Goal: Transaction & Acquisition: Obtain resource

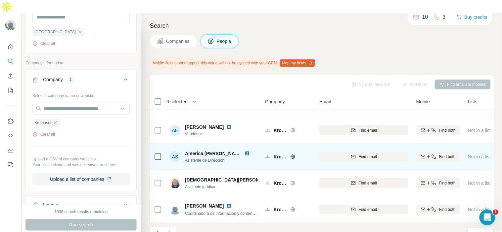
scroll to position [154, 0]
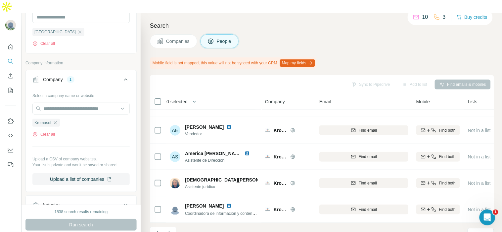
click at [171, 230] on icon "Navigate to next page" at bounding box center [169, 233] width 7 height 7
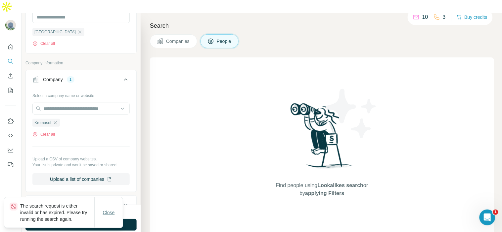
click at [104, 212] on span "Close" at bounding box center [109, 213] width 12 height 7
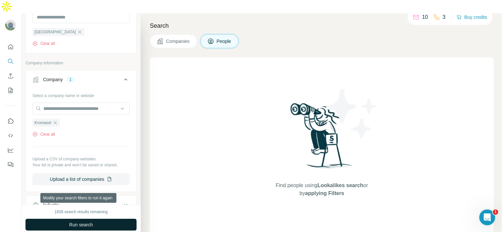
click at [107, 219] on button "Run search" at bounding box center [80, 225] width 111 height 12
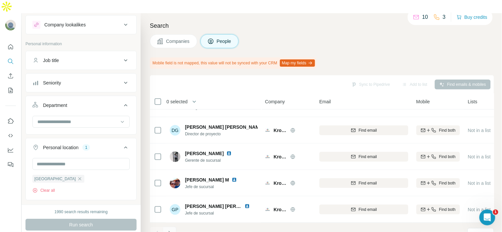
click at [167, 230] on icon "Navigate to next page" at bounding box center [169, 233] width 7 height 7
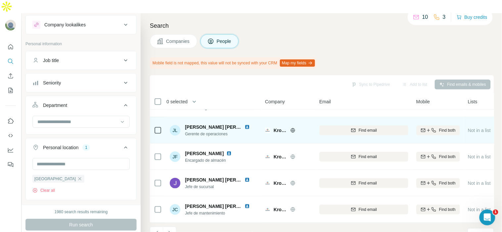
click at [247, 125] on img at bounding box center [246, 127] width 5 height 5
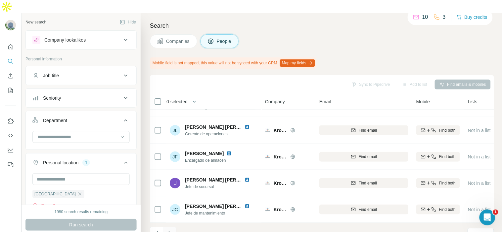
click at [171, 230] on icon "Navigate to next page" at bounding box center [169, 233] width 7 height 7
click at [174, 227] on button "Navigate to next page" at bounding box center [169, 233] width 13 height 13
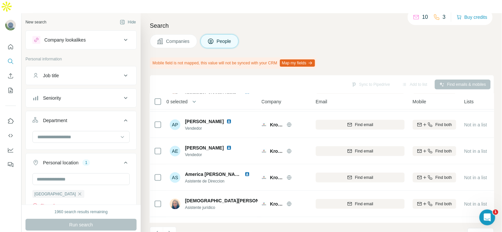
scroll to position [154, 4]
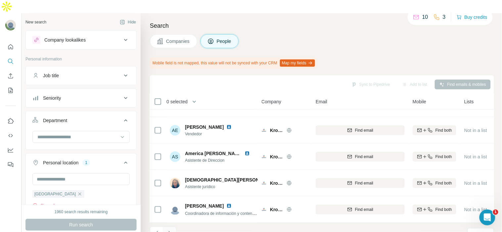
click at [170, 230] on icon "Navigate to next page" at bounding box center [169, 233] width 7 height 7
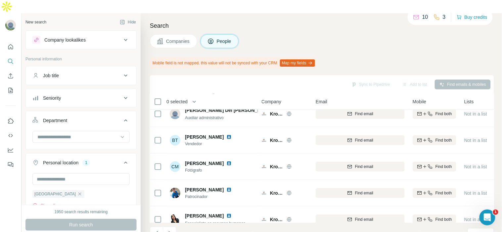
scroll to position [0, 4]
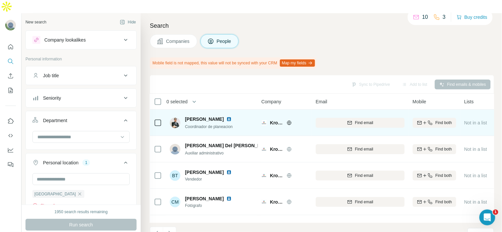
click at [231, 117] on img at bounding box center [228, 119] width 5 height 5
click at [382, 120] on div "Find email" at bounding box center [359, 123] width 89 height 6
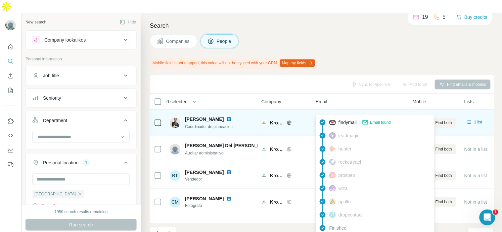
drag, startPoint x: 391, startPoint y: 108, endPoint x: 324, endPoint y: 110, distance: 66.5
click at [324, 114] on div "fabian.segura@kromasol.com" at bounding box center [359, 123] width 89 height 18
copy span "fabian.segura@kromasol.com"
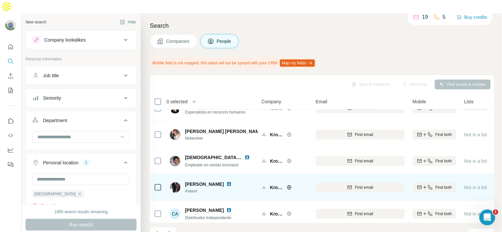
scroll to position [154, 4]
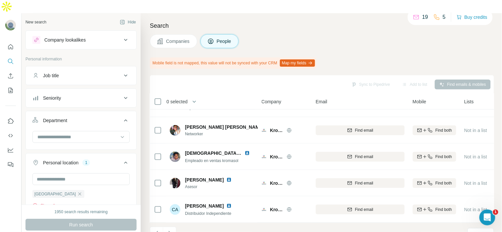
click at [169, 230] on icon "Navigate to next page" at bounding box center [169, 233] width 7 height 7
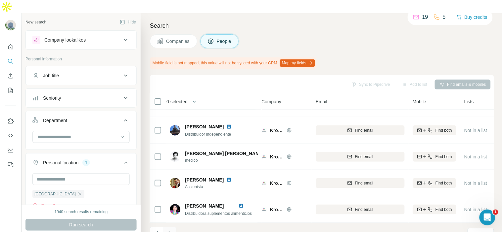
click at [171, 230] on icon "Navigate to next page" at bounding box center [169, 233] width 7 height 7
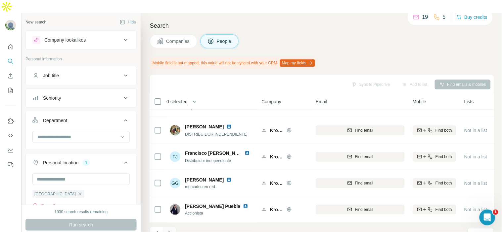
click at [171, 230] on icon "Navigate to next page" at bounding box center [169, 233] width 7 height 7
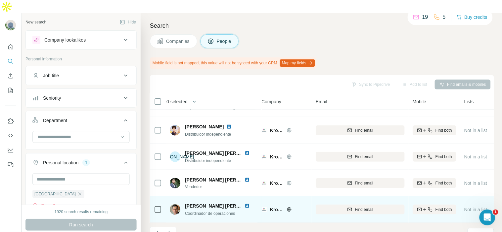
click at [207, 204] on span "José Luis Garcia Almonaci" at bounding box center [224, 206] width 79 height 5
click at [246, 204] on img at bounding box center [246, 206] width 5 height 5
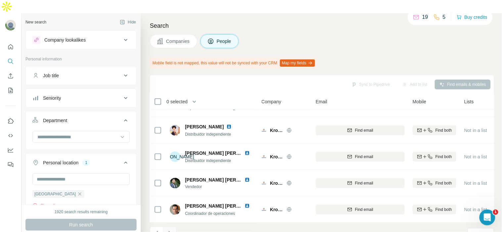
click at [174, 227] on button "Navigate to next page" at bounding box center [169, 233] width 13 height 13
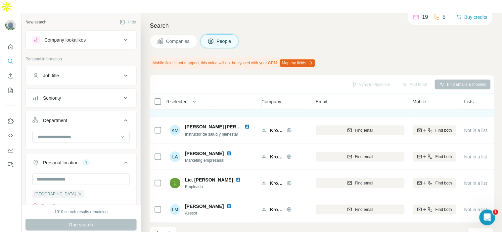
scroll to position [0, 4]
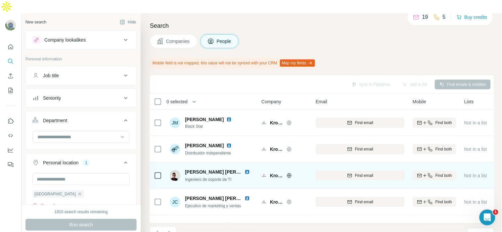
click at [246, 170] on img at bounding box center [246, 172] width 5 height 5
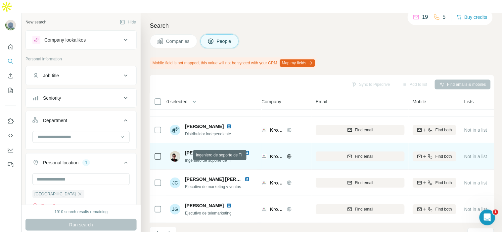
scroll to position [37, 4]
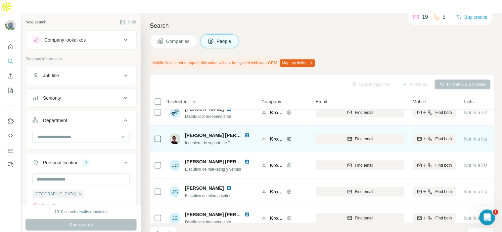
click at [247, 133] on img at bounding box center [246, 135] width 5 height 5
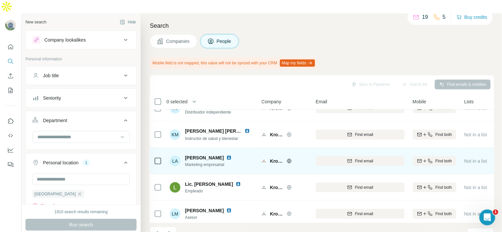
scroll to position [154, 4]
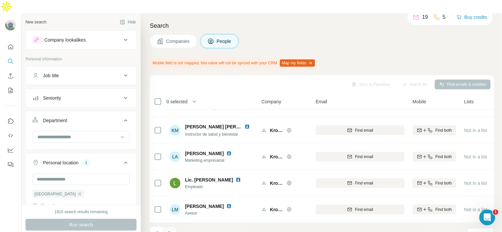
click at [168, 230] on icon "Navigate to next page" at bounding box center [169, 233] width 7 height 7
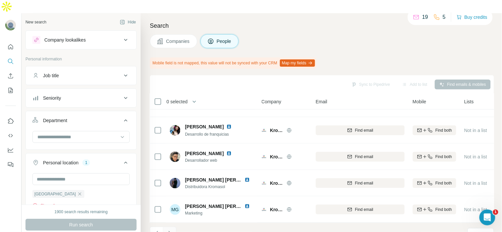
click at [168, 230] on icon "Navigate to next page" at bounding box center [169, 233] width 7 height 7
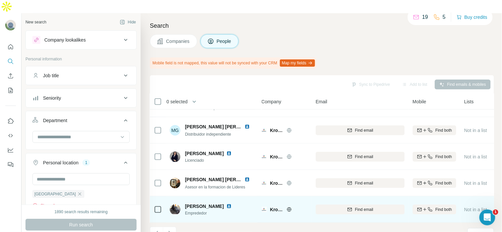
scroll to position [0, 4]
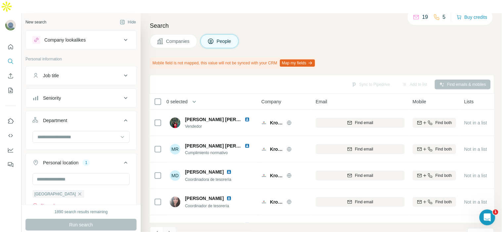
click at [173, 227] on button "Navigate to next page" at bounding box center [169, 233] width 13 height 13
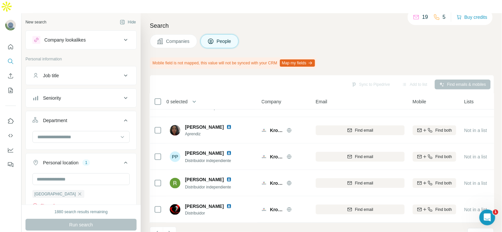
scroll to position [154, 4]
click at [168, 230] on icon "Navigate to next page" at bounding box center [169, 233] width 7 height 7
click at [170, 230] on icon "Navigate to next page" at bounding box center [169, 233] width 7 height 7
click at [169, 230] on icon "Navigate to next page" at bounding box center [169, 233] width 7 height 7
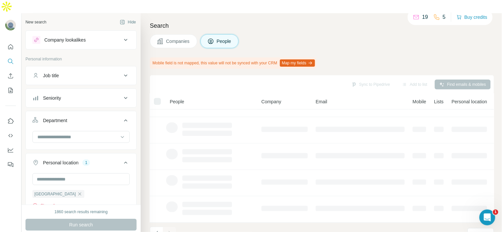
scroll to position [0, 4]
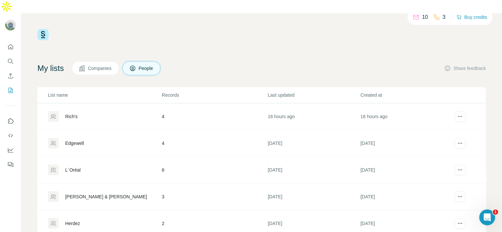
drag, startPoint x: 127, startPoint y: 159, endPoint x: 122, endPoint y: 164, distance: 6.3
click at [126, 165] on div "L´Oréal" at bounding box center [104, 170] width 113 height 11
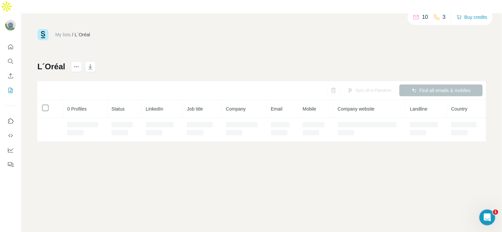
click at [73, 154] on div "My lists / L´Oréal 10 3 Buy credits L´Oréal Sync all to Pipedrive Find all emai…" at bounding box center [261, 129] width 480 height 232
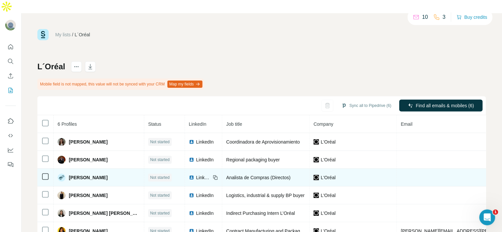
scroll to position [16, 0]
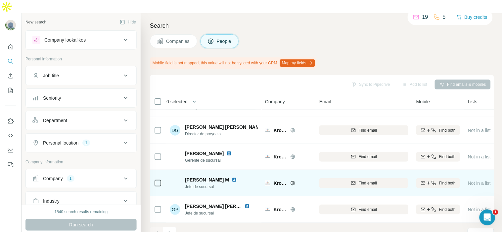
scroll to position [154, 0]
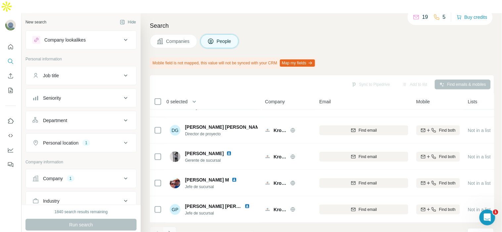
click at [171, 230] on icon "Navigate to next page" at bounding box center [169, 233] width 7 height 7
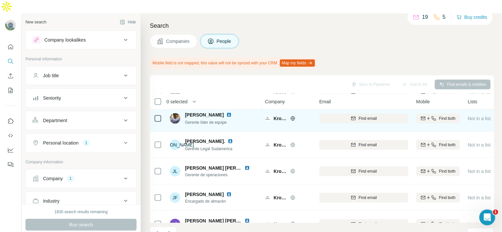
scroll to position [147, 0]
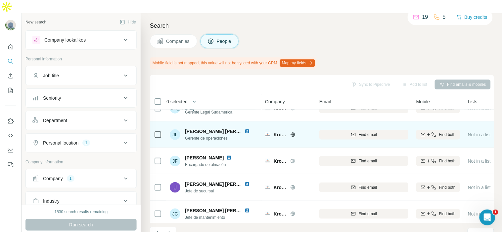
click at [246, 129] on img at bounding box center [246, 131] width 5 height 5
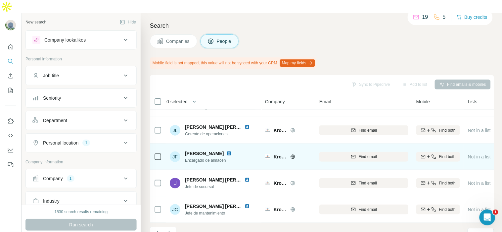
scroll to position [154, 0]
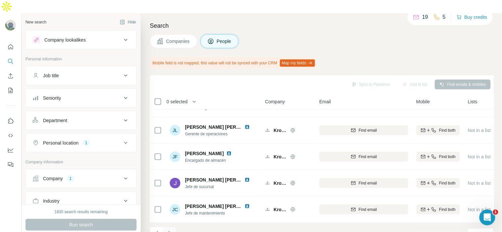
click at [174, 227] on button "Navigate to next page" at bounding box center [169, 233] width 13 height 13
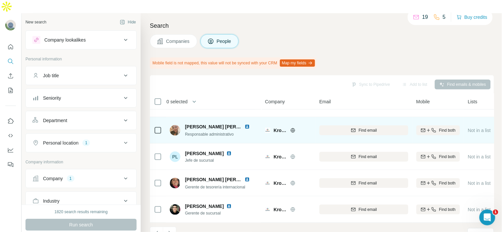
click at [246, 124] on img at bounding box center [246, 126] width 5 height 5
click at [349, 128] on div "Find email" at bounding box center [363, 131] width 89 height 6
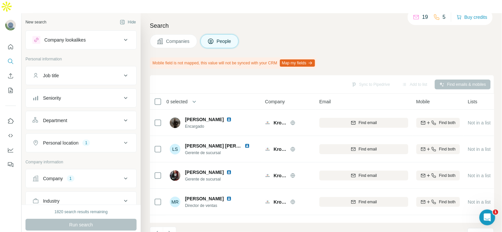
scroll to position [37, 0]
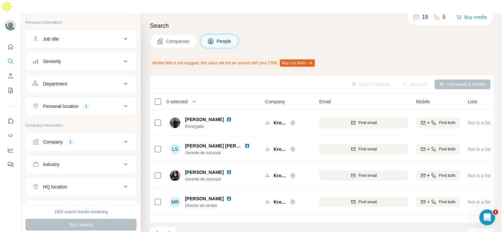
click at [77, 139] on div "Company 1" at bounding box center [76, 142] width 89 height 7
click at [78, 165] on input "text" at bounding box center [80, 171] width 97 height 12
click at [69, 153] on div "Select a company name or website Kromasol Clear all Upload a CSV of company web…" at bounding box center [80, 200] width 97 height 95
click at [56, 182] on div "Kromasol" at bounding box center [45, 186] width 27 height 8
click at [61, 165] on input "text" at bounding box center [80, 171] width 97 height 12
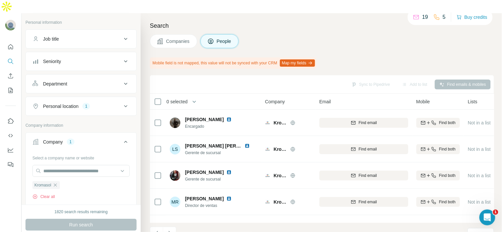
click at [4, 163] on div at bounding box center [10, 129] width 21 height 232
click at [54, 183] on icon "button" at bounding box center [55, 185] width 5 height 5
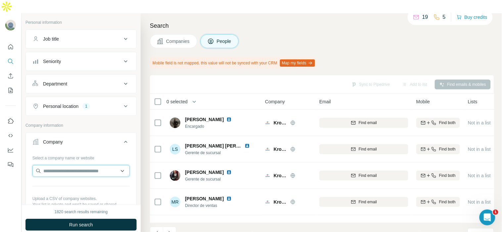
click at [60, 165] on input "text" at bounding box center [80, 171] width 97 height 12
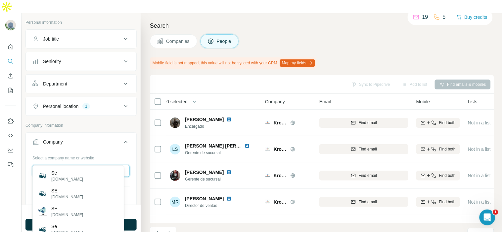
type input "**********"
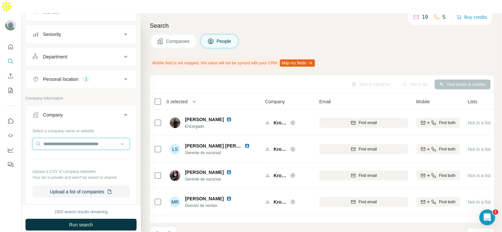
scroll to position [68, 0]
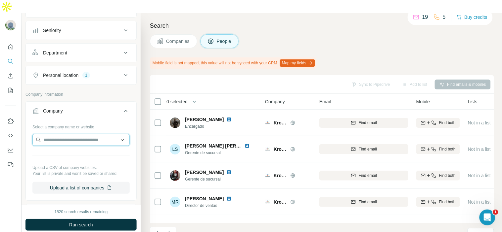
click at [105, 134] on input "text" at bounding box center [80, 140] width 97 height 12
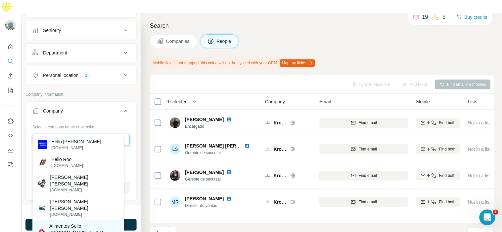
type input "**********"
click at [93, 223] on p "Alimentos Sello Rojo S.A. de C.V." at bounding box center [83, 229] width 69 height 13
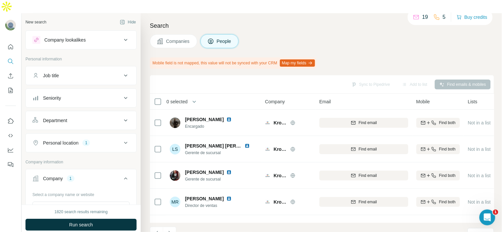
click at [105, 135] on button "Personal location 1" at bounding box center [81, 143] width 110 height 16
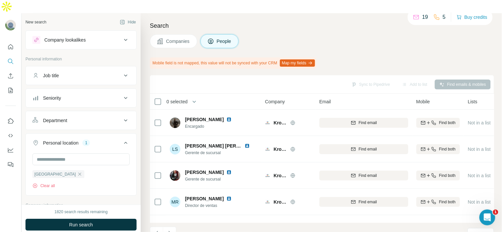
click at [105, 135] on button "Personal location 1" at bounding box center [81, 144] width 110 height 19
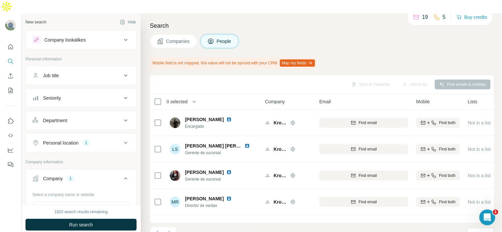
click at [102, 117] on div "Department" at bounding box center [76, 120] width 89 height 7
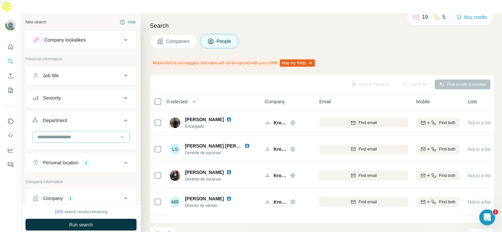
click at [101, 134] on input at bounding box center [78, 137] width 82 height 7
click at [84, 176] on div "Procurement" at bounding box center [78, 177] width 80 height 7
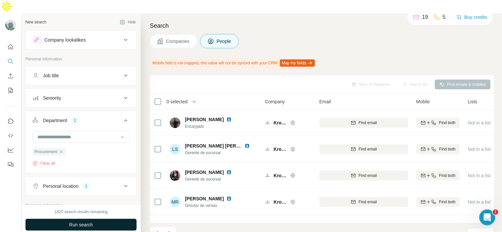
click at [102, 219] on button "Run search" at bounding box center [80, 225] width 111 height 12
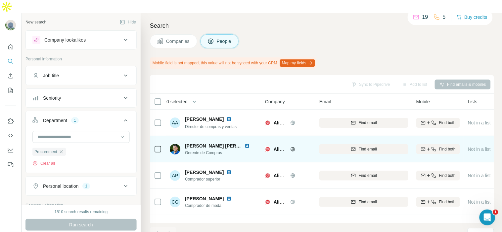
click at [245, 144] on img at bounding box center [246, 146] width 5 height 5
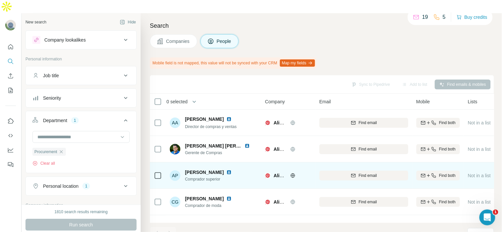
scroll to position [37, 0]
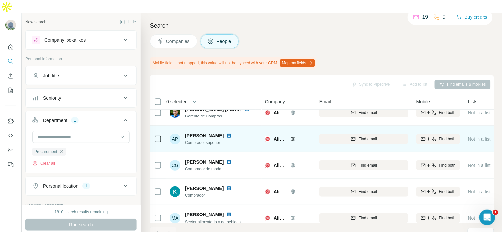
click at [231, 133] on img at bounding box center [228, 135] width 5 height 5
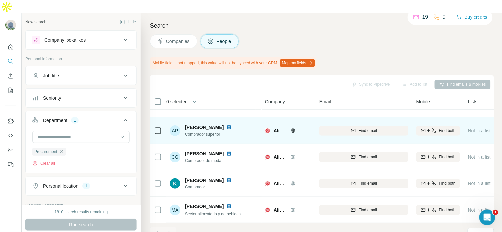
scroll to position [49, 0]
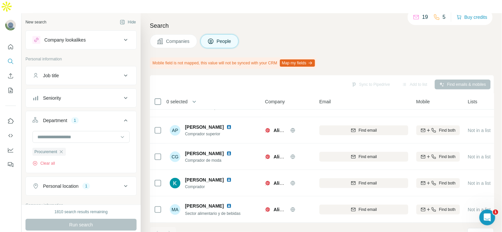
click at [341, 34] on div "Companies People" at bounding box center [322, 41] width 344 height 14
click at [63, 149] on icon "button" at bounding box center [61, 151] width 5 height 5
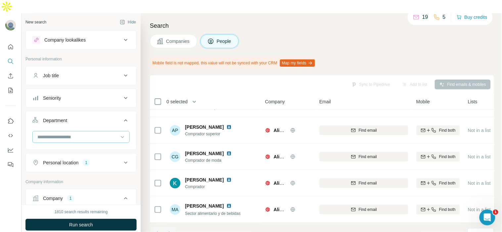
click at [107, 134] on input at bounding box center [78, 137] width 82 height 7
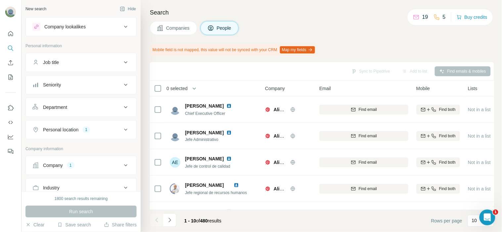
click at [94, 110] on div "Department" at bounding box center [76, 107] width 89 height 7
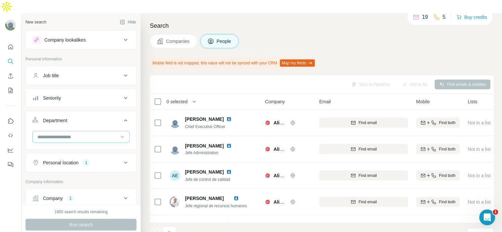
click at [121, 131] on div at bounding box center [80, 137] width 97 height 12
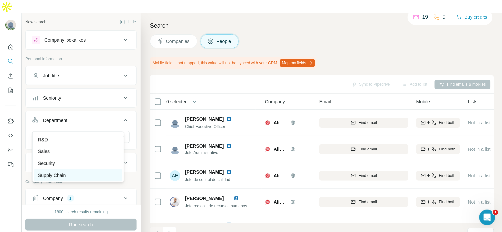
click at [84, 172] on div "Supply Chain" at bounding box center [78, 175] width 80 height 7
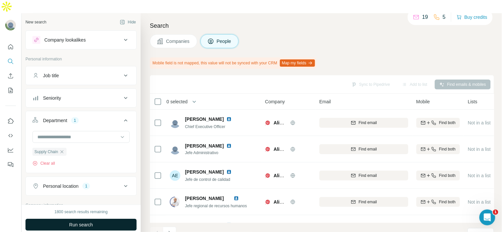
click at [78, 222] on span "Run search" at bounding box center [81, 225] width 24 height 7
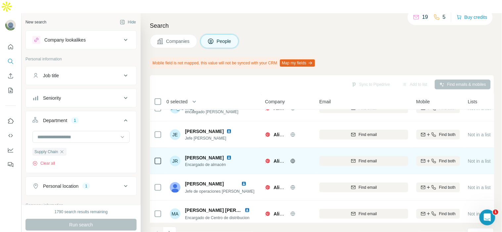
scroll to position [154, 0]
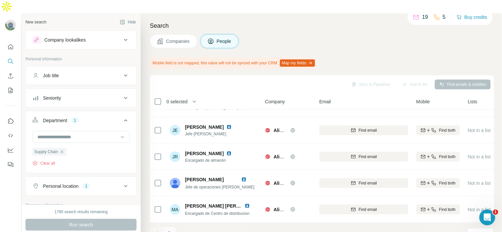
click at [172, 230] on icon "Navigate to next page" at bounding box center [169, 233] width 7 height 7
click at [170, 231] on icon "Navigate to next page" at bounding box center [169, 233] width 2 height 4
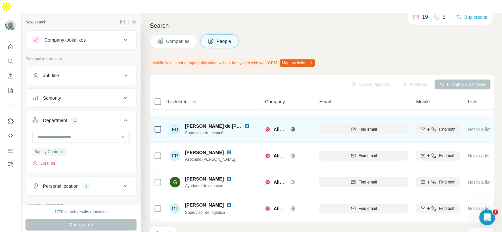
scroll to position [37, 0]
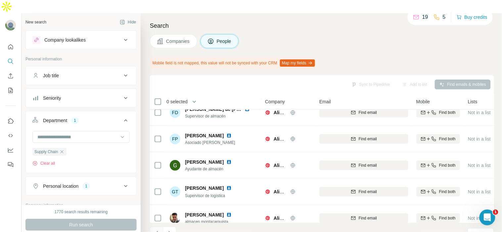
click at [160, 227] on button "Navigate to previous page" at bounding box center [156, 233] width 13 height 13
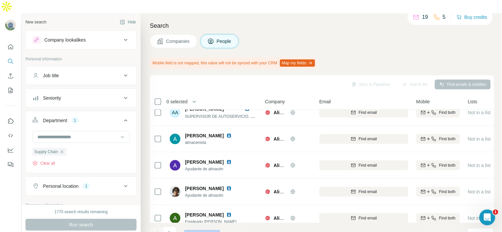
click at [160, 227] on div at bounding box center [156, 233] width 13 height 13
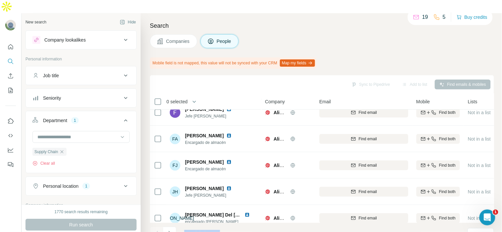
click at [160, 227] on div at bounding box center [156, 233] width 13 height 13
click at [348, 34] on div "Companies People" at bounding box center [322, 41] width 344 height 14
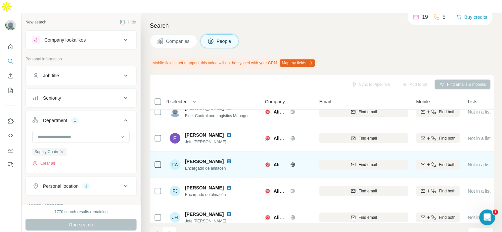
scroll to position [0, 0]
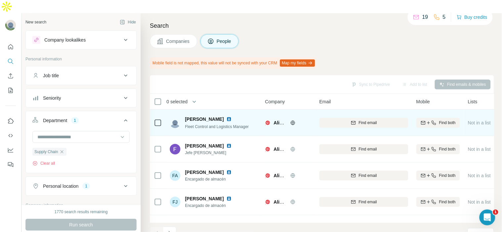
click at [226, 117] on img at bounding box center [228, 119] width 5 height 5
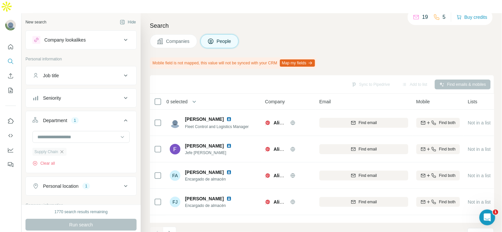
click at [63, 149] on icon "button" at bounding box center [61, 151] width 5 height 5
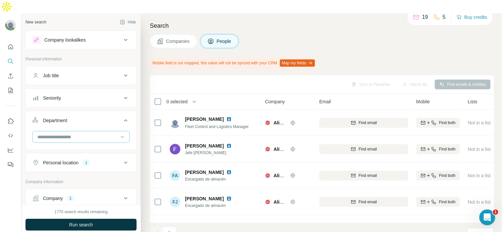
click at [98, 134] on input at bounding box center [78, 137] width 82 height 7
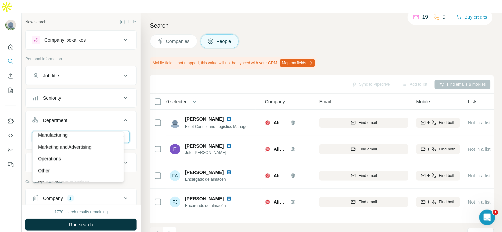
scroll to position [184, 0]
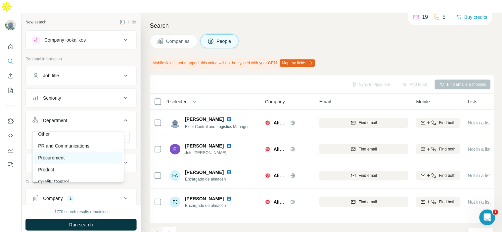
click at [90, 160] on div "Procurement" at bounding box center [78, 158] width 80 height 7
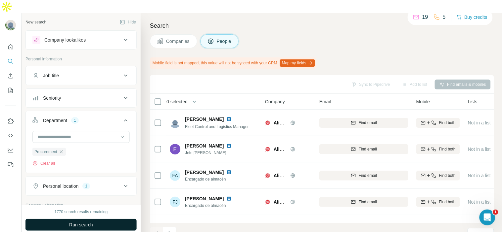
click at [91, 219] on button "Run search" at bounding box center [80, 225] width 111 height 12
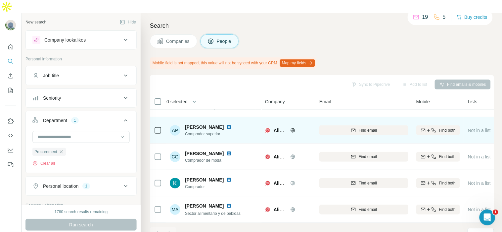
scroll to position [49, 0]
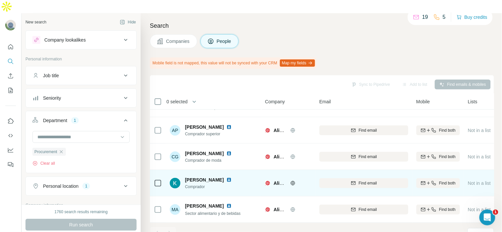
click at [226, 178] on img at bounding box center [228, 180] width 5 height 5
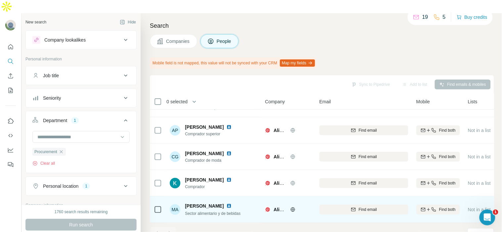
click at [226, 204] on img at bounding box center [228, 206] width 5 height 5
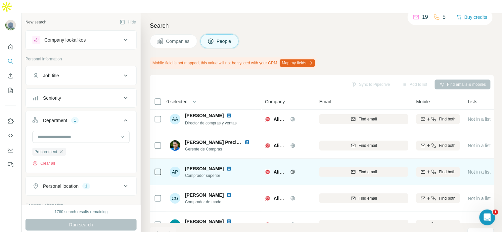
scroll to position [0, 0]
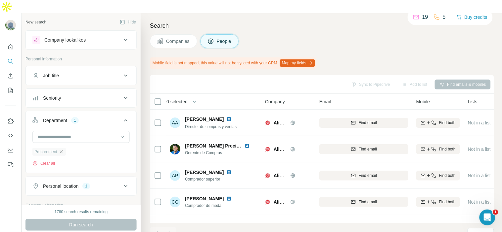
click at [61, 149] on icon "button" at bounding box center [61, 151] width 5 height 5
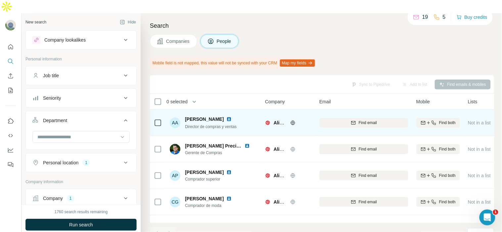
click at [226, 117] on img at bounding box center [228, 119] width 5 height 5
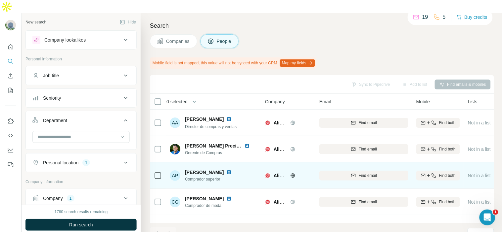
click at [231, 170] on img at bounding box center [228, 172] width 5 height 5
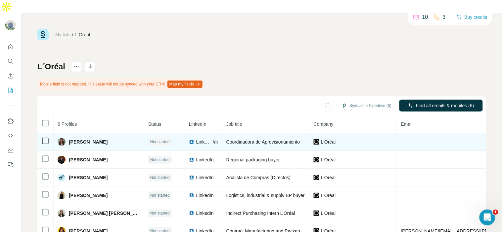
scroll to position [16, 0]
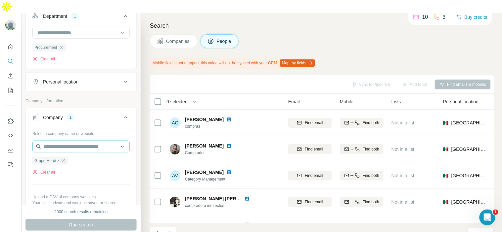
scroll to position [105, 0]
click at [65, 158] on icon "button" at bounding box center [63, 160] width 5 height 5
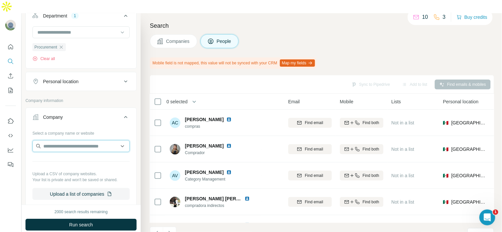
click at [75, 141] on input "text" at bounding box center [80, 147] width 97 height 12
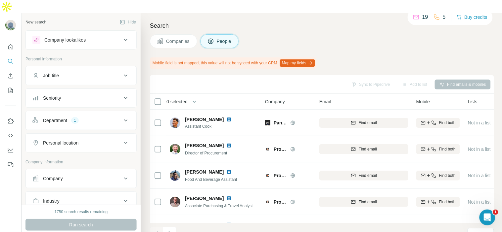
click at [64, 171] on button "Company" at bounding box center [81, 179] width 110 height 16
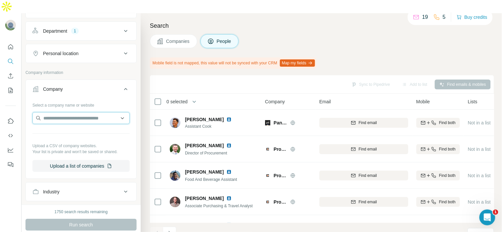
click at [72, 112] on input "text" at bounding box center [80, 118] width 97 height 12
type input "*******"
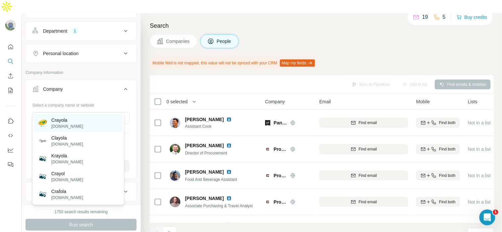
click at [79, 124] on div "Crayola [DOMAIN_NAME]" at bounding box center [78, 123] width 88 height 18
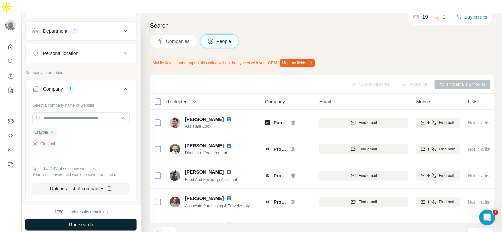
click at [85, 222] on span "Run search" at bounding box center [81, 225] width 24 height 7
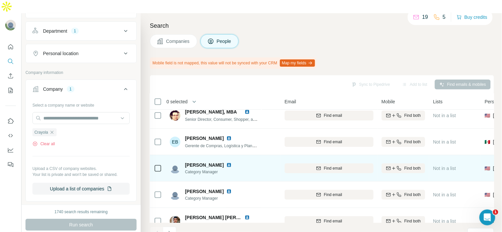
scroll to position [8, 35]
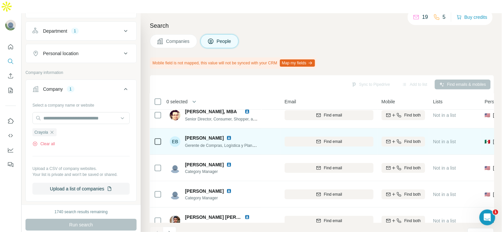
click at [226, 136] on img at bounding box center [228, 138] width 5 height 5
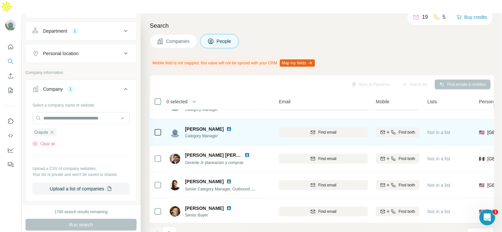
scroll to position [73, 40]
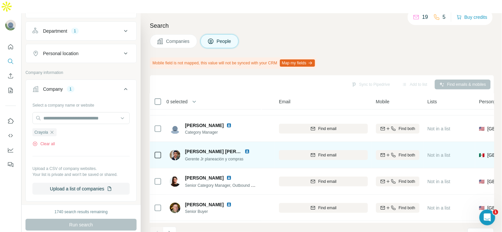
click at [248, 149] on img at bounding box center [246, 151] width 5 height 5
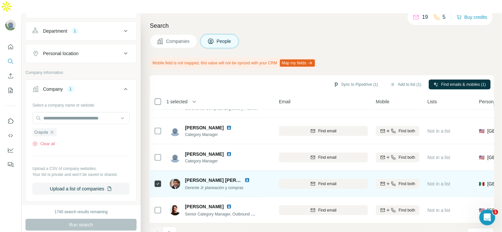
scroll to position [44, 40]
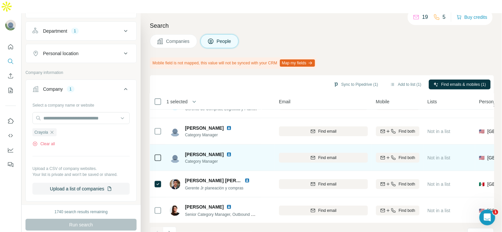
click at [226, 152] on img at bounding box center [228, 154] width 5 height 5
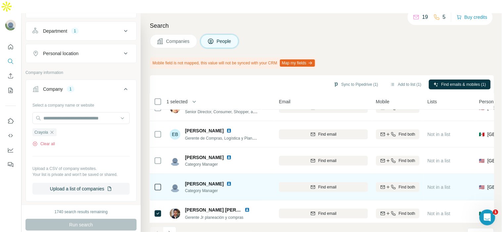
scroll to position [0, 40]
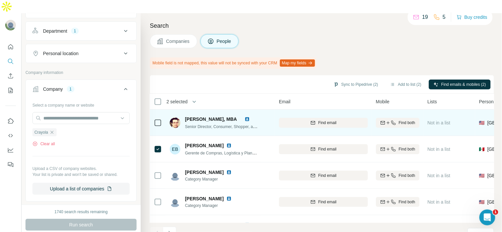
click at [248, 117] on img at bounding box center [246, 119] width 5 height 5
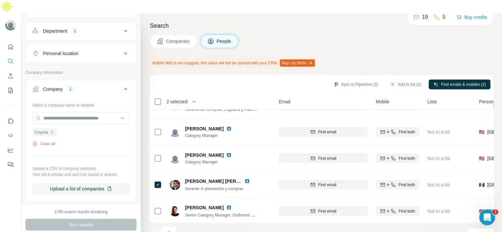
scroll to position [44, 40]
click at [410, 80] on button "Add to list (2)" at bounding box center [405, 85] width 41 height 10
click at [397, 80] on button "Add to list (2)" at bounding box center [405, 85] width 41 height 10
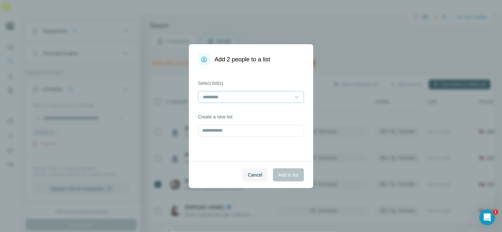
click at [249, 94] on input at bounding box center [246, 97] width 89 height 7
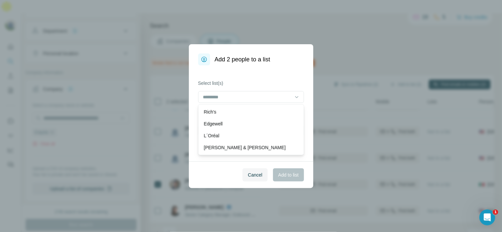
click at [194, 138] on div "Select list(s) Create a new list" at bounding box center [251, 113] width 124 height 96
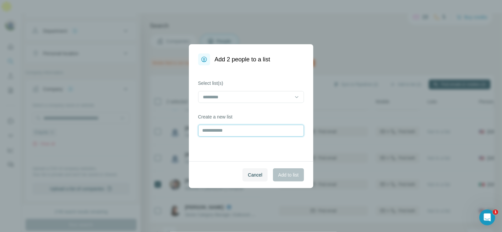
click at [210, 136] on input "text" at bounding box center [251, 131] width 106 height 12
type input "*******"
click at [295, 174] on span "Add to list" at bounding box center [288, 175] width 20 height 7
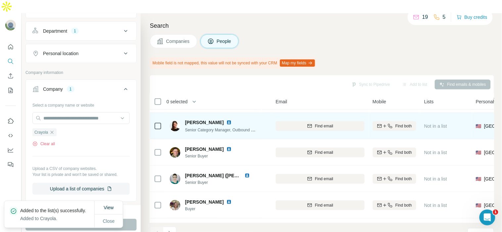
scroll to position [130, 44]
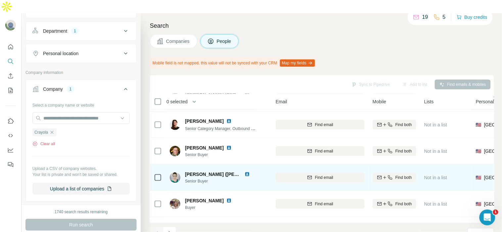
click at [246, 172] on img at bounding box center [246, 174] width 5 height 5
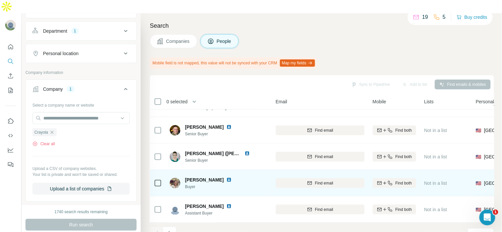
click at [226, 178] on img at bounding box center [228, 180] width 5 height 5
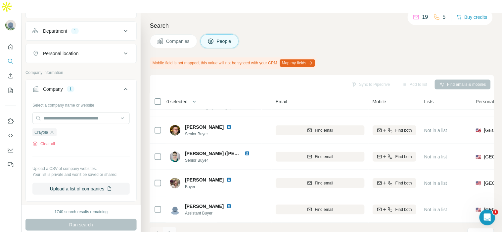
click at [173, 227] on button "Navigate to next page" at bounding box center [169, 233] width 13 height 13
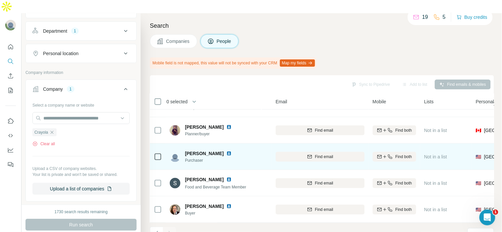
scroll to position [0, 44]
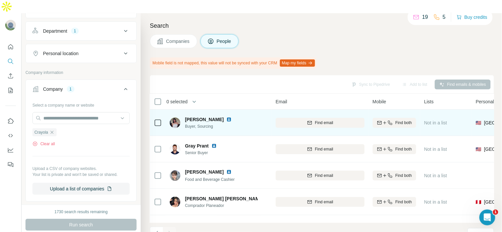
click at [230, 117] on img at bounding box center [228, 119] width 5 height 5
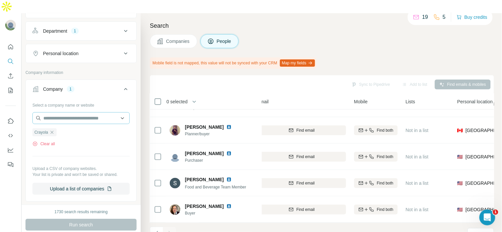
scroll to position [40, 0]
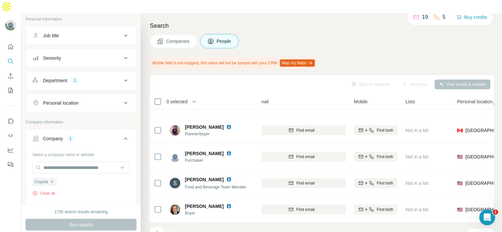
click at [77, 74] on button "Department 1" at bounding box center [81, 81] width 110 height 16
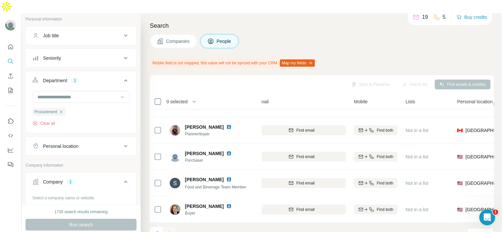
click at [62, 108] on div "Procurement Clear all" at bounding box center [80, 117] width 97 height 19
click at [62, 109] on icon "button" at bounding box center [61, 111] width 5 height 5
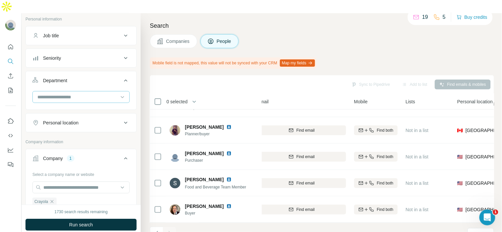
click at [106, 92] on div at bounding box center [78, 97] width 82 height 11
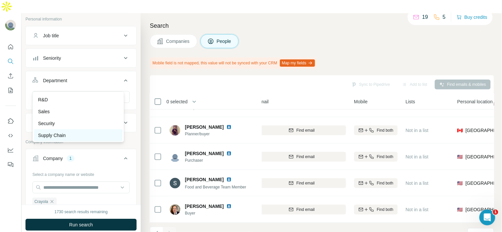
click at [87, 132] on div "Supply Chain" at bounding box center [78, 135] width 80 height 7
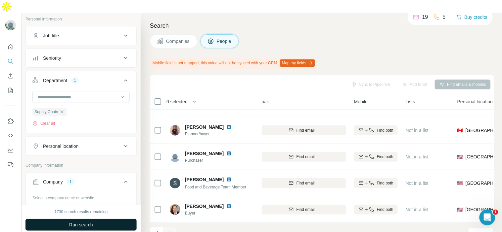
click at [84, 219] on button "Run search" at bounding box center [80, 225] width 111 height 12
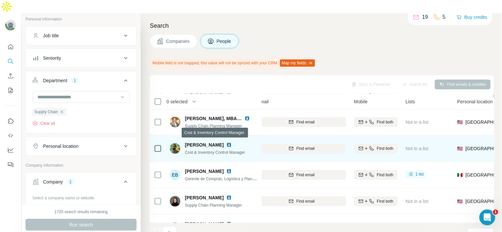
scroll to position [107, 62]
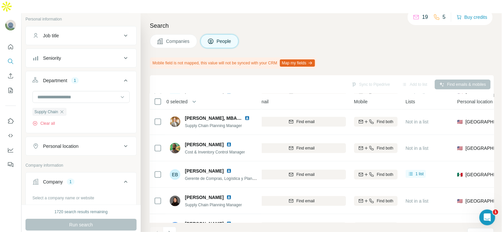
click at [108, 143] on div "Personal location" at bounding box center [76, 146] width 89 height 7
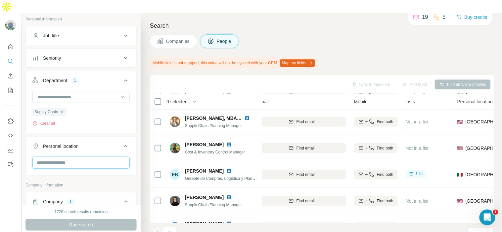
click at [93, 157] on input "text" at bounding box center [80, 163] width 97 height 12
type input "***"
click at [113, 171] on icon at bounding box center [114, 168] width 8 height 8
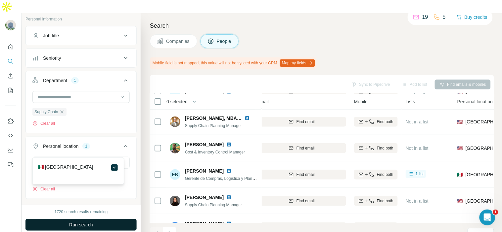
click at [105, 219] on button "Run search" at bounding box center [80, 225] width 111 height 12
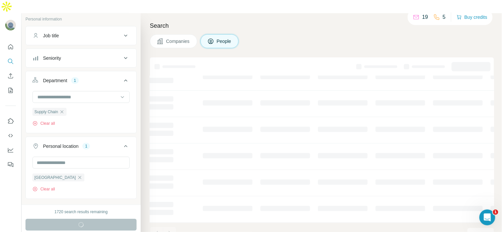
scroll to position [0, 62]
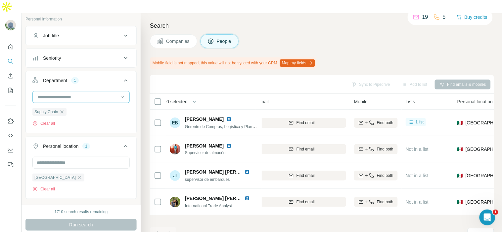
click at [78, 94] on input at bounding box center [78, 97] width 82 height 7
click at [70, 77] on div "Department 1" at bounding box center [76, 80] width 89 height 7
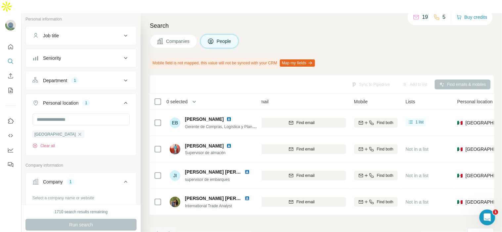
click at [70, 77] on div "Department 1" at bounding box center [76, 80] width 89 height 7
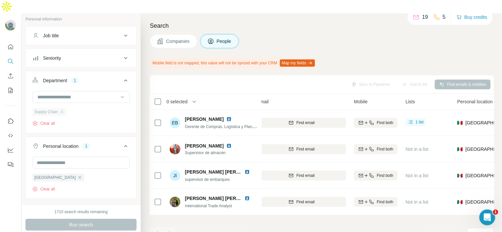
click at [58, 109] on span "Supply Chain" at bounding box center [45, 112] width 23 height 6
click at [63, 110] on icon "button" at bounding box center [62, 111] width 3 height 3
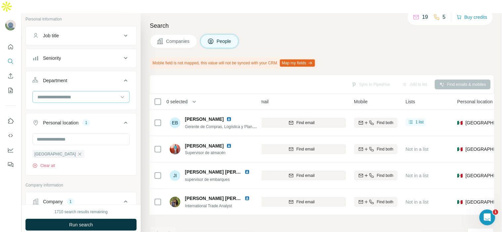
click at [70, 94] on input at bounding box center [78, 97] width 82 height 7
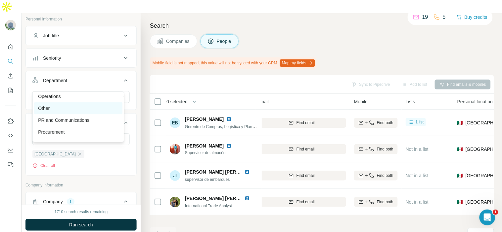
click at [67, 110] on div "Other" at bounding box center [78, 108] width 80 height 7
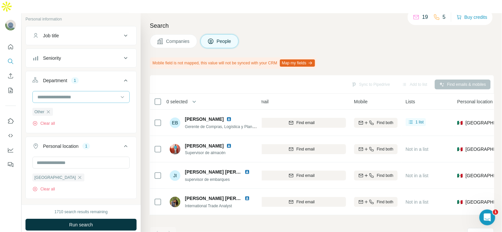
click at [71, 94] on input at bounding box center [78, 97] width 82 height 7
click at [75, 78] on div "1" at bounding box center [75, 81] width 8 height 6
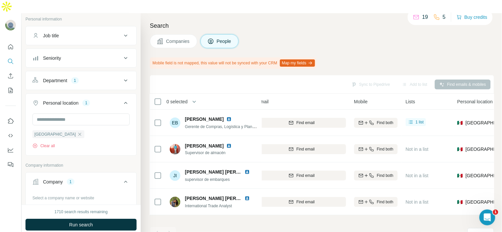
click at [75, 78] on div "1" at bounding box center [75, 81] width 8 height 6
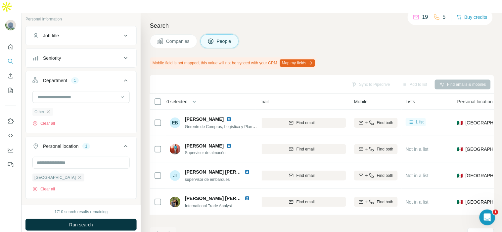
click at [49, 109] on icon "button" at bounding box center [48, 111] width 5 height 5
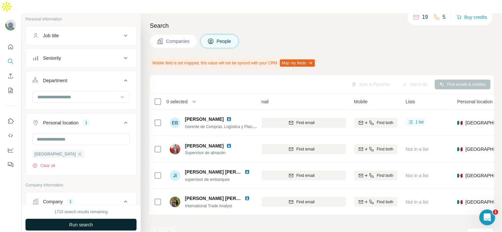
click at [69, 222] on span "Run search" at bounding box center [81, 225] width 24 height 7
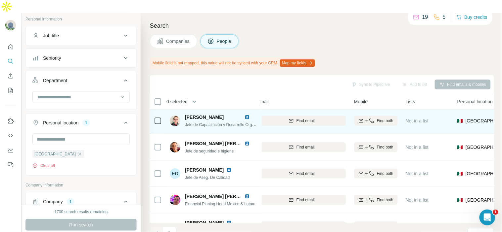
scroll to position [3, 62]
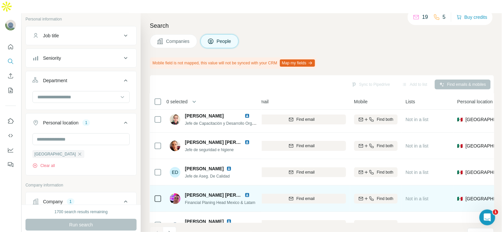
click at [246, 193] on img at bounding box center [246, 195] width 5 height 5
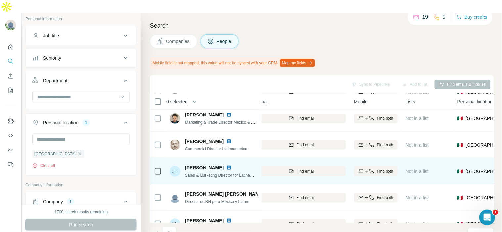
scroll to position [154, 62]
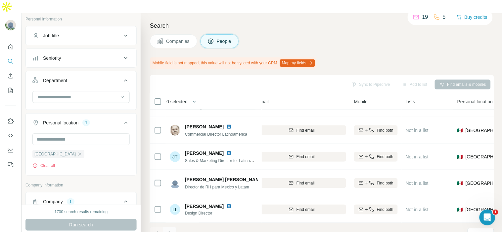
click at [174, 227] on button "Navigate to next page" at bounding box center [169, 233] width 13 height 13
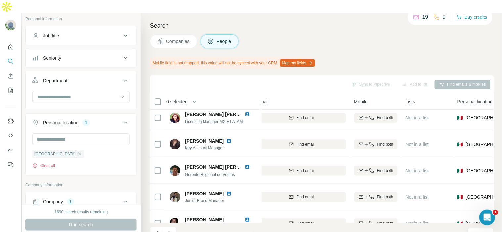
scroll to position [0, 62]
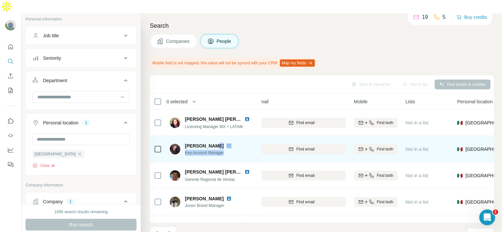
drag, startPoint x: 213, startPoint y: 131, endPoint x: 249, endPoint y: 141, distance: 37.9
click at [239, 143] on div "Antonio Rangel Carrillo Key Account Manager" at bounding box center [212, 149] width 55 height 13
click at [239, 150] on span "Key Account Manager" at bounding box center [212, 153] width 55 height 6
click at [231, 144] on img at bounding box center [228, 146] width 5 height 5
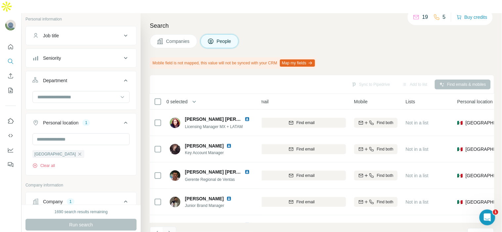
click at [172, 227] on button "Navigate to next page" at bounding box center [169, 233] width 13 height 13
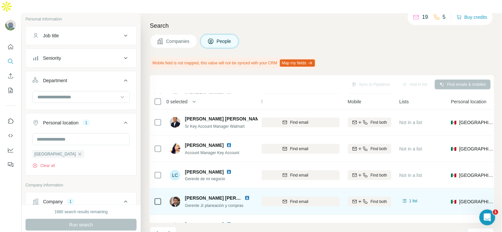
scroll to position [154, 68]
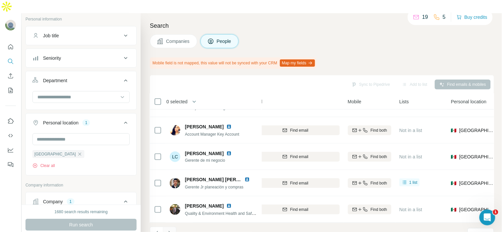
click at [169, 231] on icon "Navigate to next page" at bounding box center [169, 233] width 2 height 4
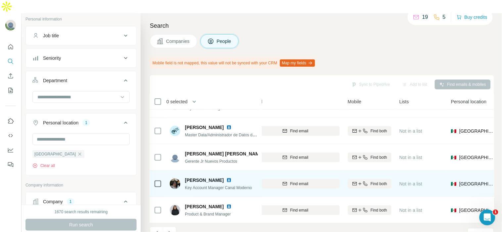
scroll to position [154, 75]
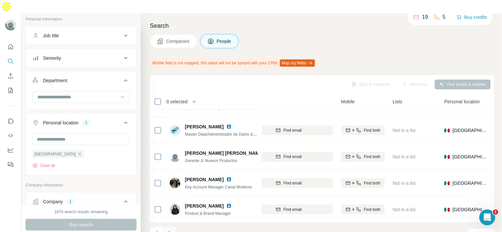
click at [173, 227] on button "Navigate to next page" at bounding box center [169, 233] width 13 height 13
click at [145, 132] on div "Search Companies People Mobile field is not mapped, this value will not be sync…" at bounding box center [321, 129] width 361 height 232
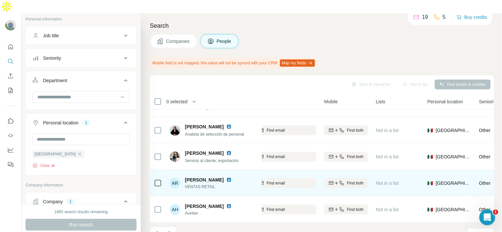
scroll to position [0, 92]
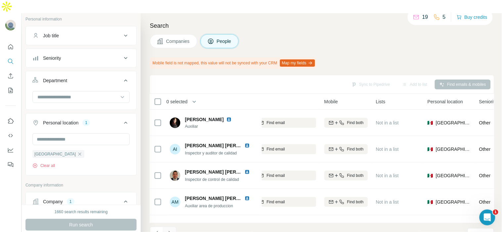
click at [169, 230] on icon "Navigate to next page" at bounding box center [169, 233] width 7 height 7
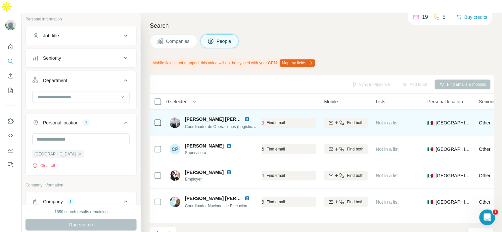
click at [249, 117] on img at bounding box center [246, 119] width 5 height 5
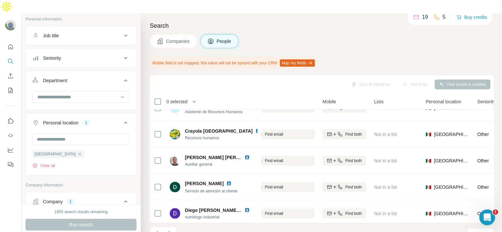
scroll to position [154, 97]
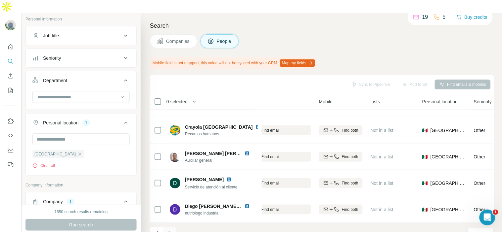
click at [173, 227] on button "Navigate to next page" at bounding box center [169, 233] width 13 height 13
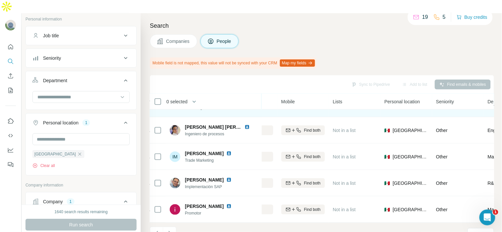
scroll to position [154, 145]
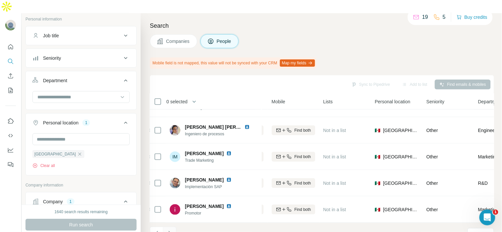
click at [172, 230] on icon "Navigate to next page" at bounding box center [169, 233] width 7 height 7
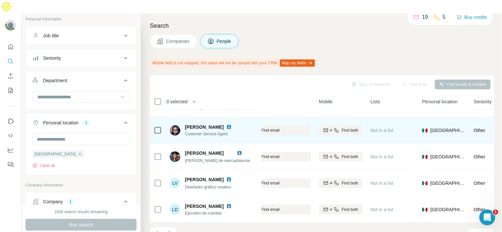
scroll to position [0, 97]
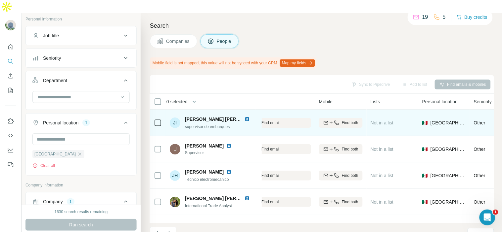
click at [245, 117] on img at bounding box center [246, 119] width 5 height 5
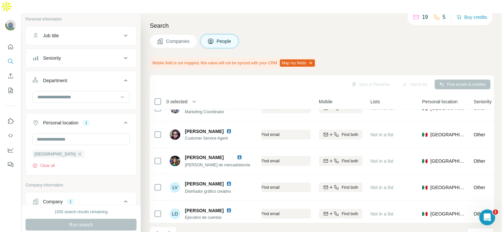
scroll to position [154, 97]
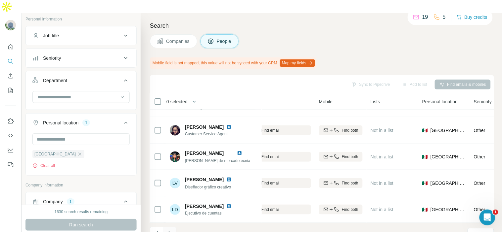
click at [173, 227] on button "Navigate to next page" at bounding box center [169, 233] width 13 height 13
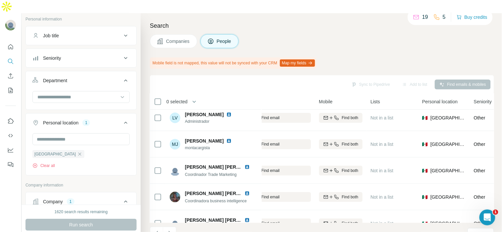
scroll to position [0, 97]
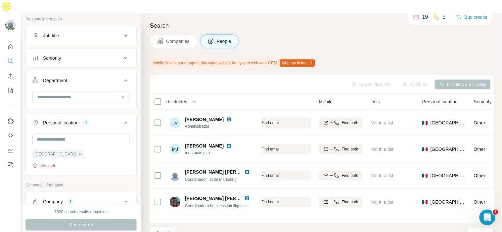
click at [171, 230] on icon "Navigate to next page" at bounding box center [169, 233] width 7 height 7
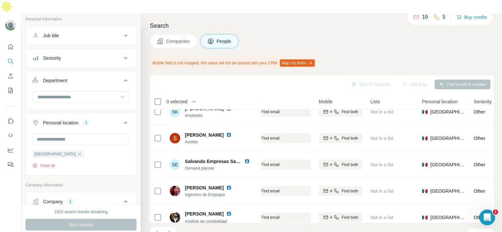
scroll to position [154, 97]
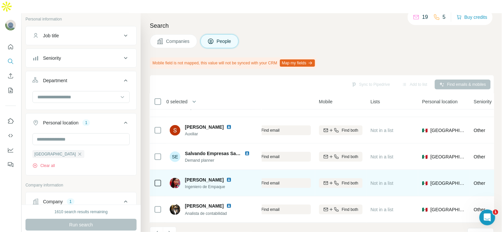
click at [226, 178] on img at bounding box center [228, 180] width 5 height 5
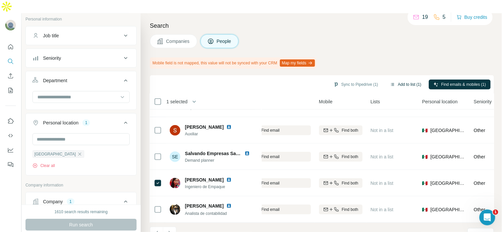
click at [400, 80] on button "Add to list (1)" at bounding box center [405, 85] width 41 height 10
click at [403, 80] on button "Add to list (1)" at bounding box center [405, 85] width 41 height 10
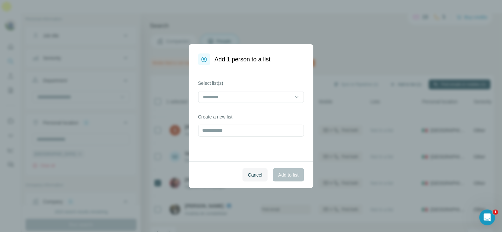
click at [403, 68] on body "New search Hide Company lookalikes Personal information Job title Seniority Dep…" at bounding box center [251, 123] width 502 height 246
click at [247, 105] on div "Select list(s) Create a new list" at bounding box center [251, 113] width 124 height 96
click at [240, 101] on div at bounding box center [246, 97] width 89 height 11
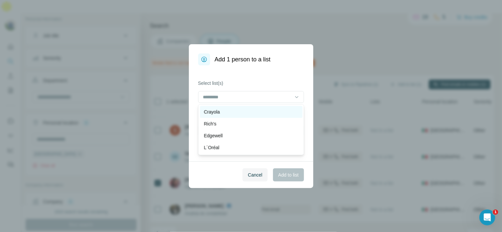
click at [249, 113] on div "Crayola" at bounding box center [251, 112] width 95 height 7
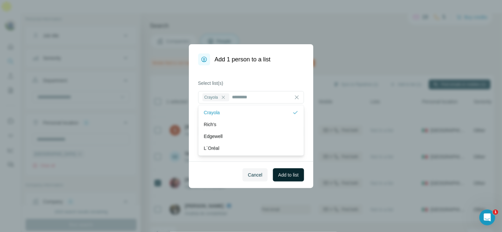
click at [287, 176] on span "Add to list" at bounding box center [288, 175] width 20 height 7
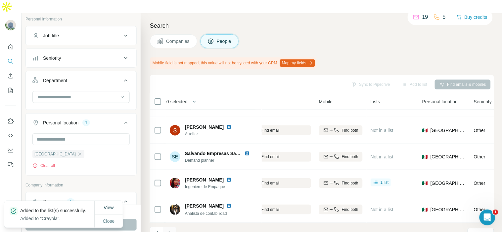
click at [173, 230] on icon "Navigate to next page" at bounding box center [169, 233] width 7 height 7
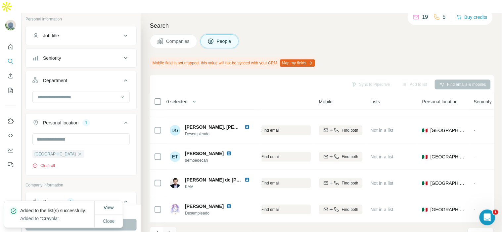
click at [172, 230] on icon "Navigate to next page" at bounding box center [169, 233] width 7 height 7
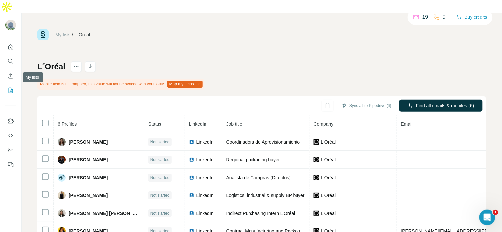
click at [14, 87] on icon "My lists" at bounding box center [10, 90] width 7 height 7
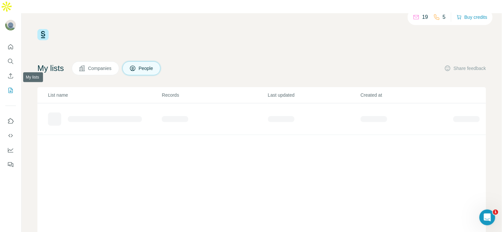
click at [14, 87] on icon "My lists" at bounding box center [10, 90] width 7 height 7
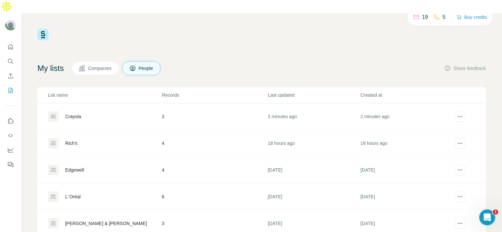
click at [110, 103] on td "Crayola" at bounding box center [99, 116] width 124 height 27
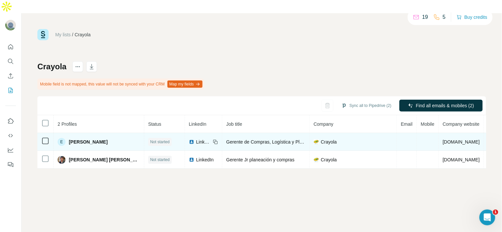
click at [81, 139] on span "[PERSON_NAME]" at bounding box center [88, 142] width 39 height 7
click at [60, 138] on div "E" at bounding box center [62, 142] width 8 height 8
click at [189, 140] on img at bounding box center [191, 142] width 5 height 5
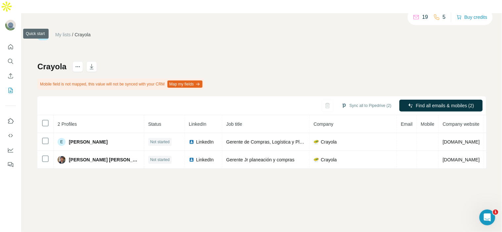
click at [5, 39] on div at bounding box center [10, 104] width 21 height 134
click at [7, 41] on button "Quick start" at bounding box center [10, 47] width 11 height 12
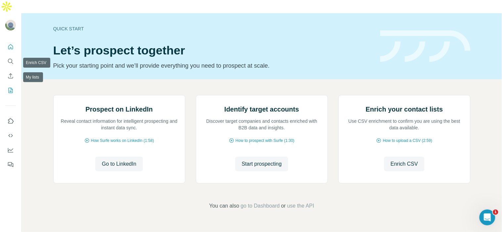
click at [13, 87] on icon "My lists" at bounding box center [10, 90] width 7 height 7
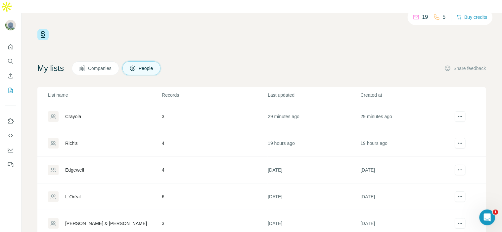
click at [110, 103] on td "Crayola" at bounding box center [99, 116] width 124 height 27
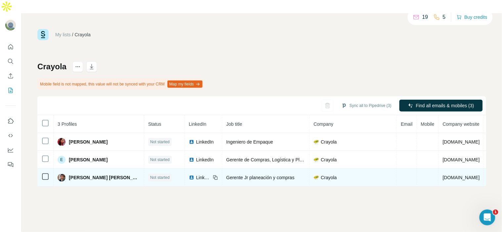
click at [447, 175] on span "crayola.com" at bounding box center [460, 177] width 37 height 5
click at [387, 169] on td "Crayola" at bounding box center [353, 178] width 87 height 18
click at [105, 175] on span "Luis Enrique Morales Castañeda" at bounding box center [104, 178] width 71 height 7
click at [150, 175] on span "Not started" at bounding box center [160, 178] width 20 height 6
click at [103, 175] on span "Luis Enrique Morales Castañeda" at bounding box center [104, 178] width 71 height 7
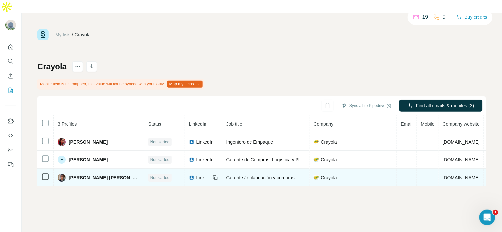
click at [233, 175] on span "Gerente Jr planeación y compras" at bounding box center [260, 177] width 68 height 5
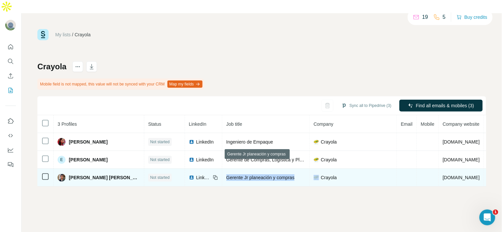
click at [233, 175] on span "Gerente Jr planeación y compras" at bounding box center [260, 177] width 68 height 5
copy span "Gerente Jr planeación y compras"
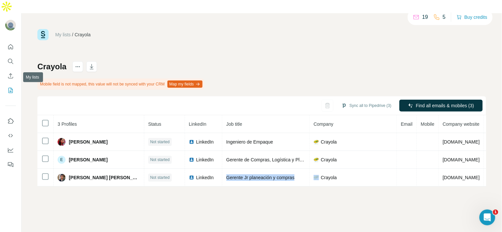
click at [13, 87] on icon "My lists" at bounding box center [10, 90] width 7 height 7
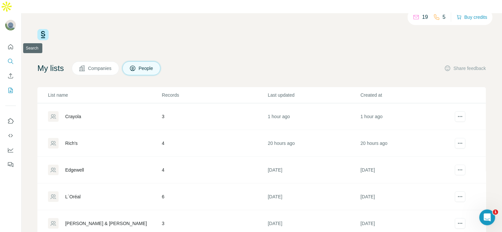
click at [8, 59] on icon "Search" at bounding box center [10, 61] width 4 height 4
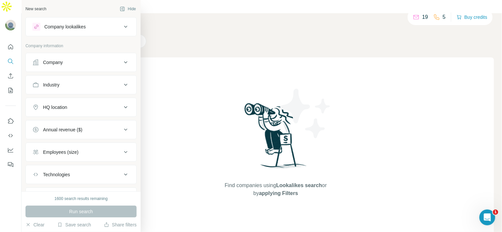
click at [57, 58] on button "Company" at bounding box center [81, 63] width 110 height 16
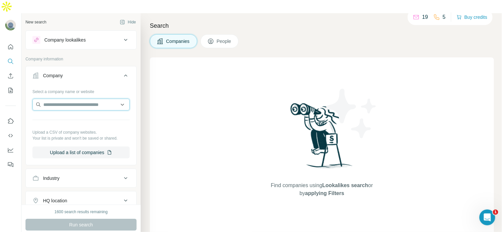
click at [58, 99] on input "text" at bounding box center [80, 105] width 97 height 12
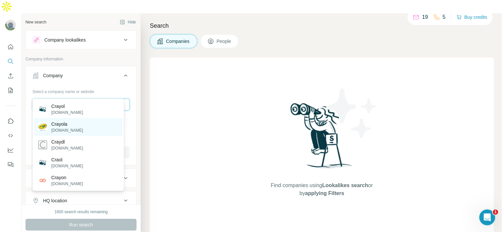
type input "******"
click at [76, 124] on div "Crayola crayola.com" at bounding box center [78, 127] width 88 height 18
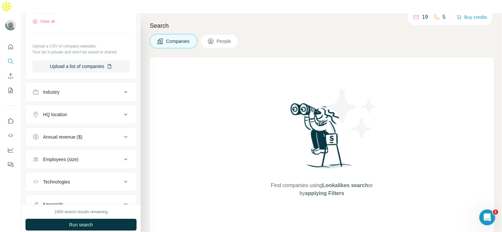
scroll to position [129, 0]
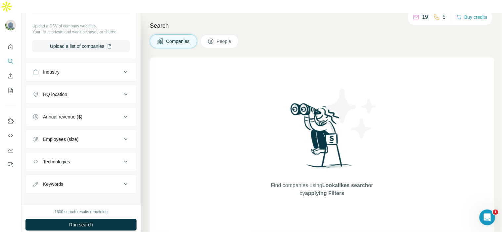
click at [85, 133] on button "Employees (size)" at bounding box center [81, 140] width 110 height 16
click at [85, 133] on button "Employees (size)" at bounding box center [81, 141] width 110 height 19
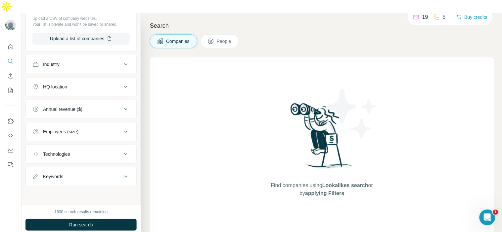
scroll to position [0, 0]
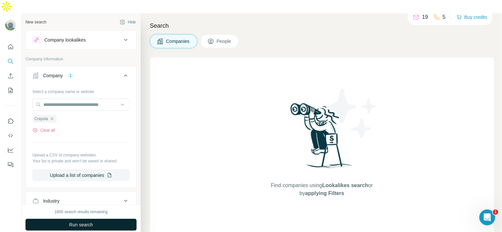
click at [83, 222] on span "Run search" at bounding box center [81, 225] width 24 height 7
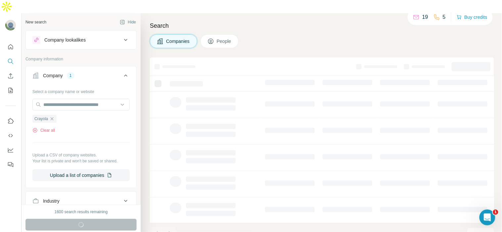
click at [217, 34] on button "People" at bounding box center [219, 41] width 38 height 14
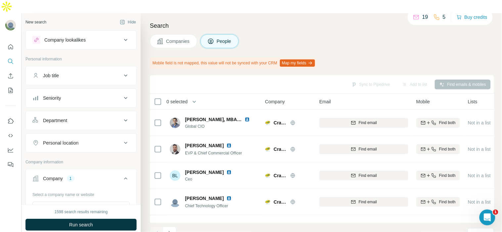
click at [68, 68] on button "Job title" at bounding box center [81, 76] width 110 height 16
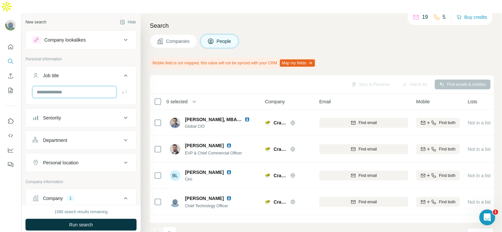
click at [73, 86] on input "text" at bounding box center [74, 92] width 84 height 12
paste input "**********"
type input "**********"
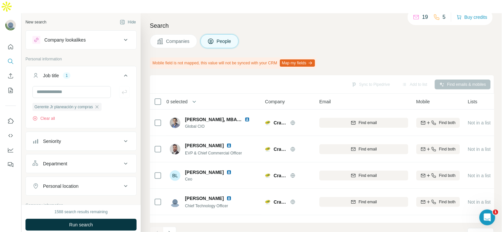
click at [77, 222] on div "1588 search results remaining Run search Clear Save search Share filters" at bounding box center [80, 225] width 119 height 41
click at [74, 219] on button "Run search" at bounding box center [80, 225] width 111 height 12
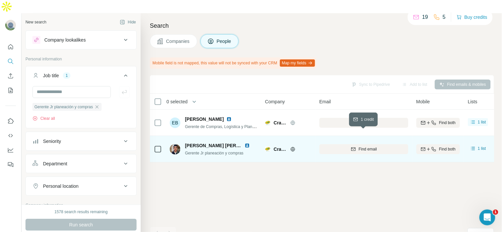
click at [385, 146] on div "Find email" at bounding box center [363, 149] width 89 height 6
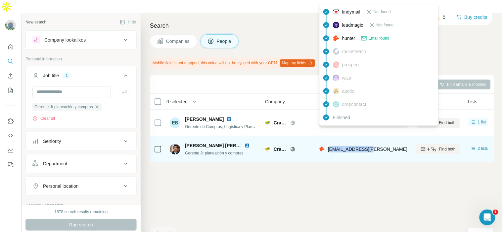
drag, startPoint x: 329, startPoint y: 136, endPoint x: 367, endPoint y: 137, distance: 38.4
click at [367, 147] on span "lenrique-morales-castaneda@crayola.com" at bounding box center [386, 149] width 116 height 5
copy span "enrique-morales-"
click at [326, 146] on div "lenrique-morales-castaneda@crayola.com" at bounding box center [379, 149] width 120 height 7
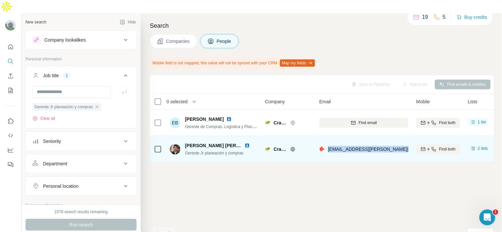
drag, startPoint x: 326, startPoint y: 136, endPoint x: 409, endPoint y: 144, distance: 83.3
click at [409, 144] on td "lenrique-morales-castaneda@crayola.com" at bounding box center [363, 149] width 97 height 26
copy span "lenrique-morales-castaneda@crayola"
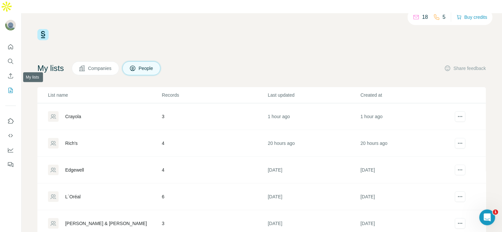
click at [11, 87] on icon "My lists" at bounding box center [10, 90] width 7 height 7
click at [91, 111] on div "Crayola" at bounding box center [104, 116] width 113 height 11
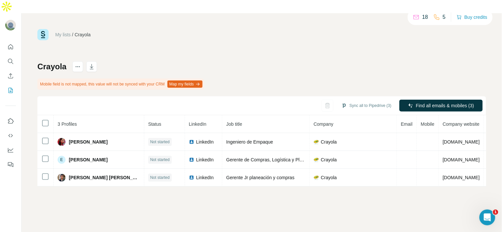
click at [17, 37] on div at bounding box center [10, 104] width 21 height 134
click at [11, 44] on icon "Quick start" at bounding box center [10, 47] width 7 height 7
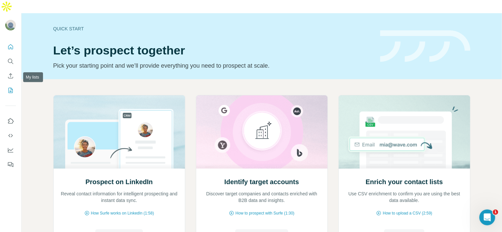
click at [9, 85] on button "My lists" at bounding box center [10, 91] width 11 height 12
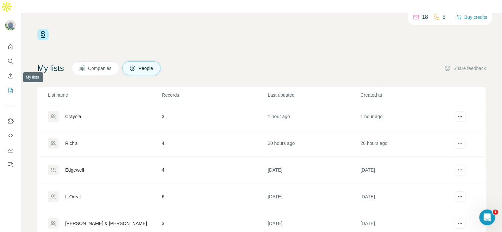
click at [9, 87] on icon "My lists" at bounding box center [10, 90] width 7 height 7
click at [72, 113] on div "Crayola" at bounding box center [73, 116] width 16 height 7
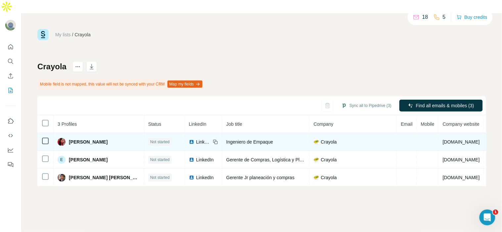
click at [103, 138] on div "Saray Gamboa" at bounding box center [99, 142] width 82 height 8
click at [93, 139] on span "Saray Gamboa" at bounding box center [88, 142] width 39 height 7
click at [241, 140] on span "Ingeniero de Empaque" at bounding box center [249, 142] width 47 height 5
click at [93, 139] on span "Saray Gamboa" at bounding box center [88, 142] width 39 height 7
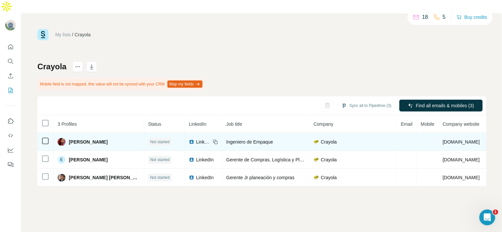
click at [230, 140] on span "Ingeniero de Empaque" at bounding box center [249, 142] width 47 height 5
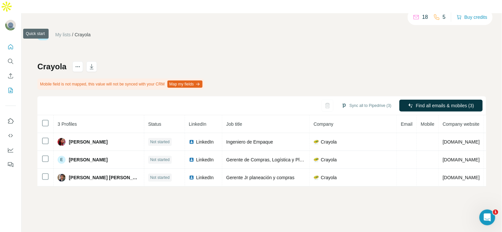
click at [10, 44] on icon "Quick start" at bounding box center [10, 46] width 5 height 5
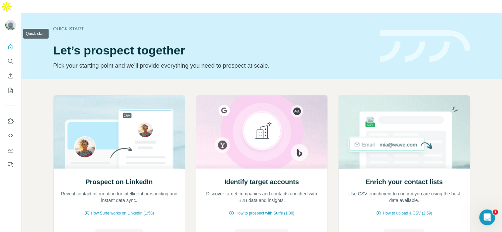
click at [10, 44] on icon "Quick start" at bounding box center [10, 46] width 5 height 5
click at [12, 59] on icon "Search" at bounding box center [10, 61] width 4 height 4
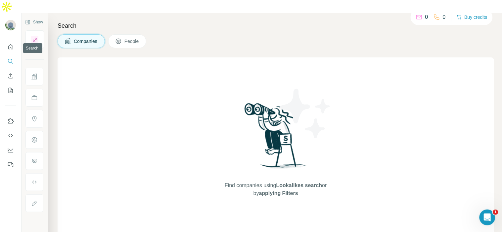
click at [12, 59] on icon "Search" at bounding box center [10, 61] width 4 height 4
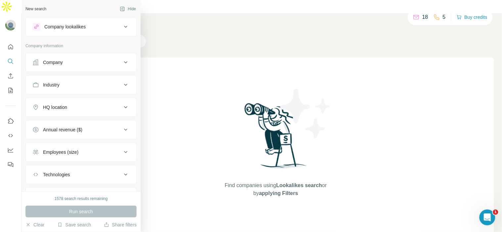
click at [58, 64] on div "Company" at bounding box center [53, 62] width 20 height 7
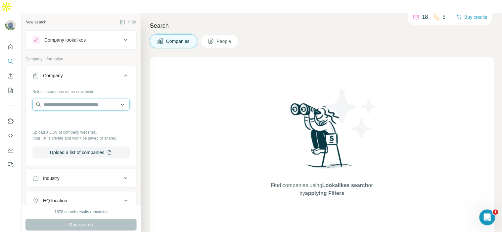
click at [85, 99] on input "text" at bounding box center [80, 105] width 97 height 12
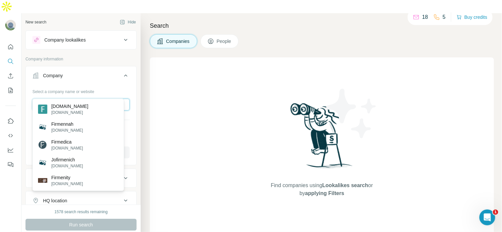
type input "*"
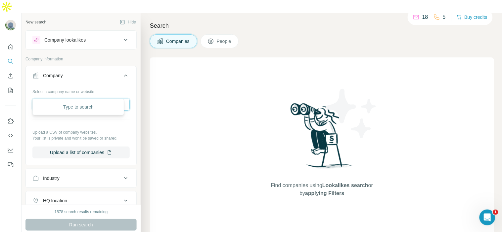
paste input "**********"
type input "**********"
click at [98, 116] on div "Dsm-firmenich dsm-firmenich.com" at bounding box center [78, 110] width 88 height 18
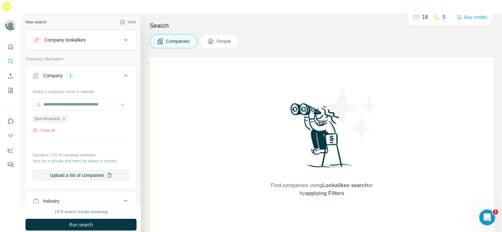
click at [213, 38] on icon at bounding box center [210, 41] width 7 height 7
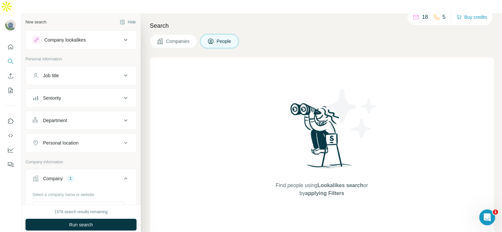
click at [87, 140] on div "Personal location" at bounding box center [76, 143] width 89 height 7
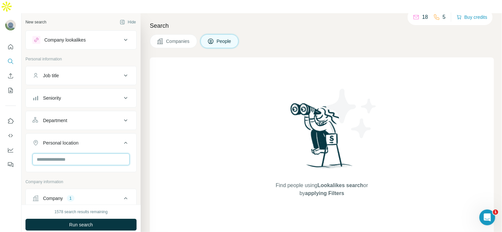
click at [79, 154] on input "text" at bounding box center [80, 160] width 97 height 12
type input "******"
click at [88, 169] on section "🇲🇽 [GEOGRAPHIC_DATA]" at bounding box center [76, 167] width 84 height 15
click at [116, 159] on div "🇲🇽 [GEOGRAPHIC_DATA]" at bounding box center [78, 168] width 88 height 24
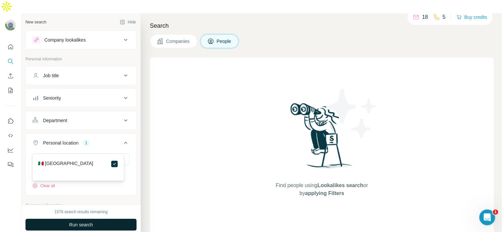
click at [119, 219] on button "Run search" at bounding box center [80, 225] width 111 height 12
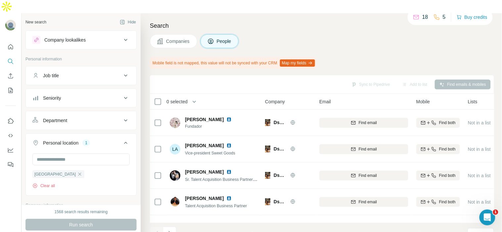
click at [115, 113] on button "Department" at bounding box center [81, 121] width 110 height 16
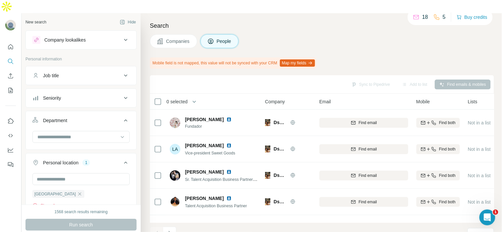
click at [115, 113] on button "Department" at bounding box center [81, 122] width 110 height 19
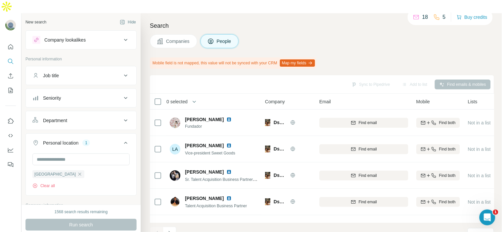
click at [87, 72] on div "Job title" at bounding box center [76, 75] width 89 height 7
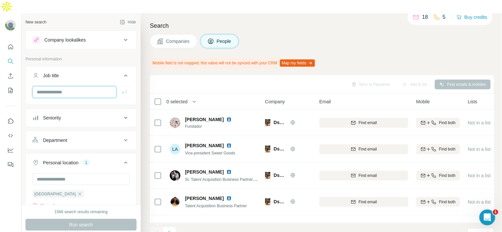
click at [82, 86] on input "text" at bounding box center [74, 92] width 84 height 12
paste input "**********"
type input "**********"
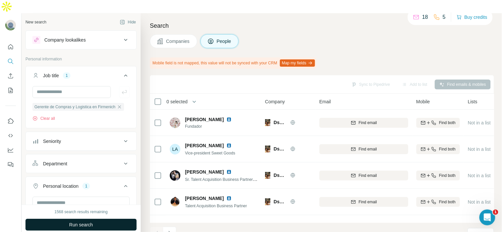
click at [88, 222] on span "Run search" at bounding box center [81, 225] width 24 height 7
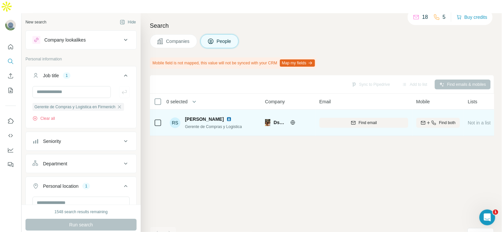
click at [227, 125] on span "Gerente de Compras y Logistica" at bounding box center [213, 127] width 57 height 5
click at [367, 120] on span "Find email" at bounding box center [367, 123] width 18 height 6
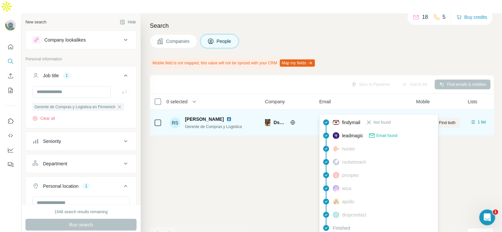
drag, startPoint x: 376, startPoint y: 107, endPoint x: 325, endPoint y: 113, distance: 51.2
click at [325, 114] on div "raul.salas@dsm.com" at bounding box center [363, 123] width 89 height 18
copy div "raul.salas@dsm.com"
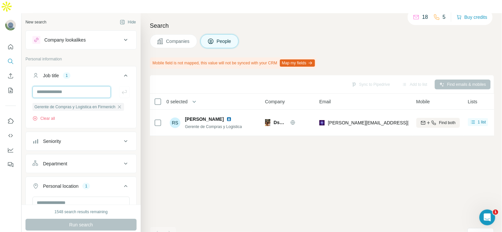
click at [86, 86] on input "text" at bounding box center [71, 92] width 78 height 12
click at [54, 113] on div "Gerente de Compras y Logistica en Firmenich Clear all" at bounding box center [81, 106] width 110 height 41
click at [119, 105] on icon "button" at bounding box center [119, 106] width 3 height 3
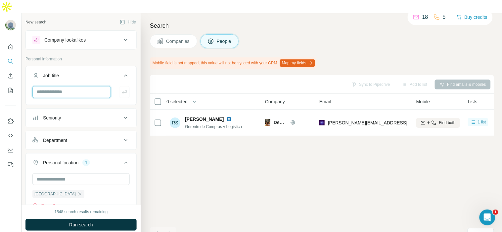
click at [52, 86] on input "text" at bounding box center [71, 92] width 78 height 12
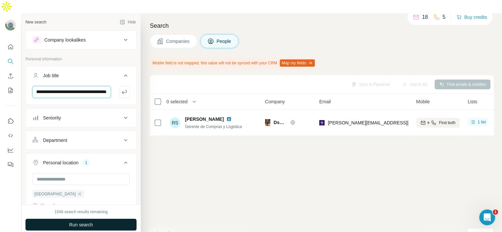
type input "**********"
click at [95, 219] on button "Run search" at bounding box center [80, 225] width 111 height 12
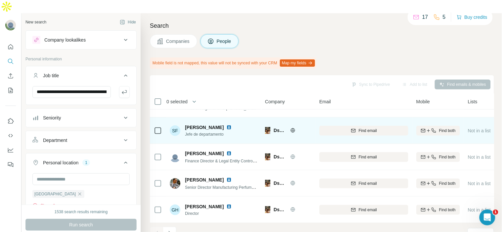
scroll to position [154, 0]
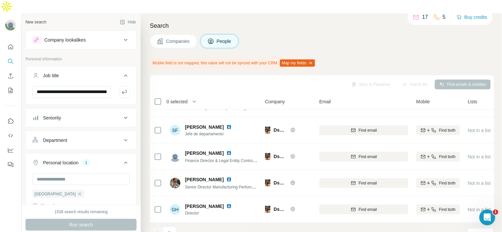
click at [111, 219] on div "Run search" at bounding box center [80, 225] width 111 height 12
click at [103, 86] on input "**********" at bounding box center [71, 92] width 78 height 12
paste input "text"
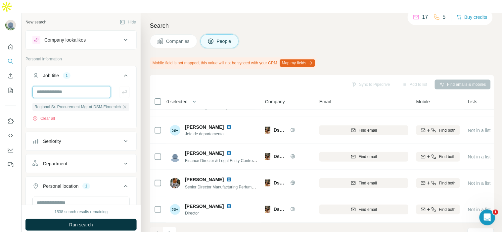
scroll to position [0, 0]
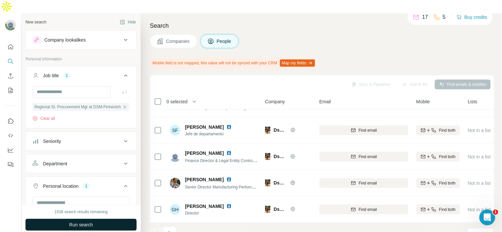
click at [76, 219] on button "Run search" at bounding box center [80, 225] width 111 height 12
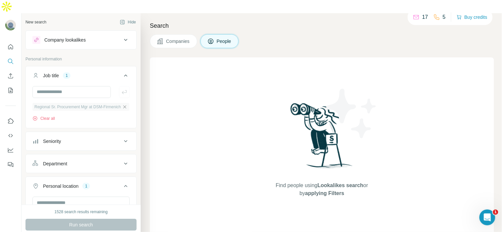
click at [122, 104] on icon "button" at bounding box center [124, 106] width 5 height 5
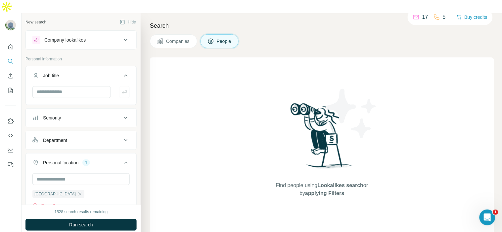
click at [96, 133] on button "Department" at bounding box center [81, 141] width 110 height 16
click at [90, 153] on input at bounding box center [78, 156] width 82 height 7
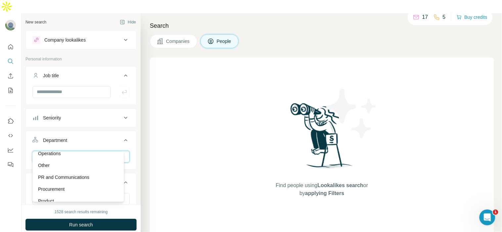
scroll to position [164, 0]
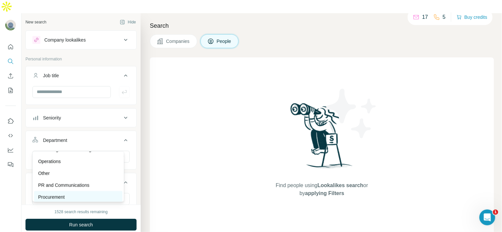
click at [81, 194] on div "Procurement" at bounding box center [78, 197] width 80 height 7
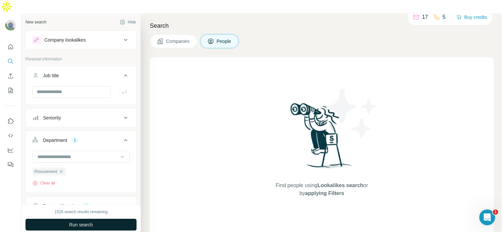
click at [86, 222] on span "Run search" at bounding box center [81, 225] width 24 height 7
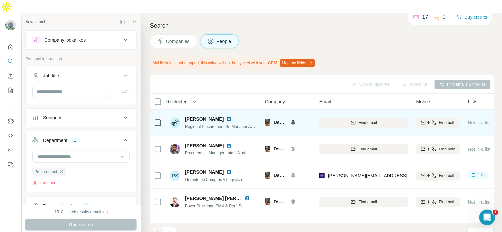
click at [193, 116] on span "Erik A." at bounding box center [204, 119] width 39 height 7
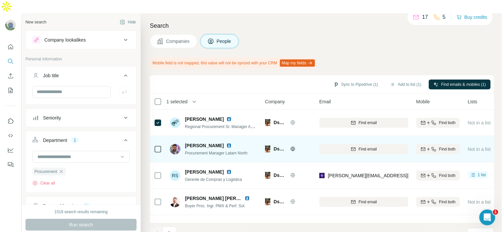
click at [226, 143] on img at bounding box center [228, 145] width 5 height 5
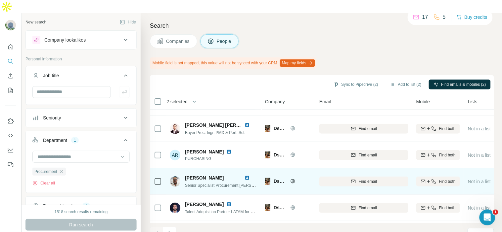
scroll to position [110, 0]
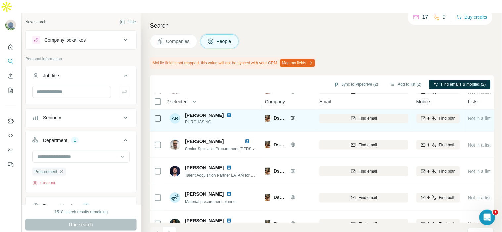
click at [222, 112] on div "ANA RAMIREZ" at bounding box center [212, 115] width 55 height 7
click at [226, 113] on img at bounding box center [228, 115] width 5 height 5
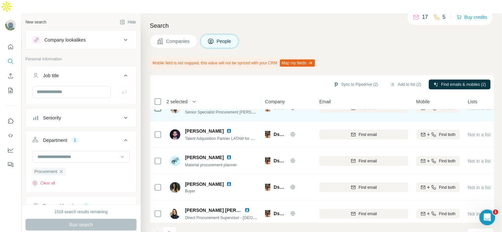
scroll to position [154, 0]
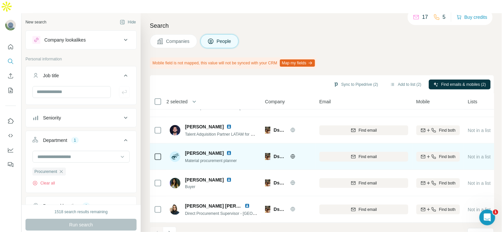
click at [226, 151] on img at bounding box center [228, 153] width 5 height 5
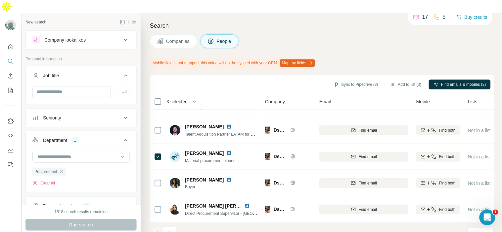
click at [404, 75] on div "Sync to Pipedrive (3) Add to list (3) Find emails & mobiles (3)" at bounding box center [322, 84] width 344 height 19
click at [404, 80] on button "Add to list (3)" at bounding box center [405, 85] width 41 height 10
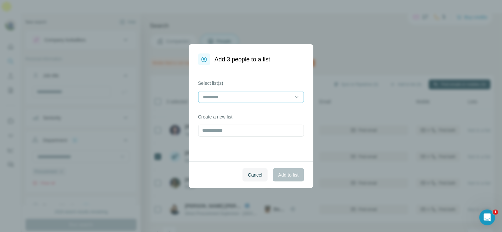
click at [227, 101] on div at bounding box center [246, 97] width 89 height 11
click at [249, 74] on div "Select list(s) Create a new list" at bounding box center [251, 113] width 124 height 96
click at [249, 135] on input "text" at bounding box center [251, 131] width 106 height 12
type input "*********"
click at [246, 97] on input at bounding box center [246, 97] width 89 height 7
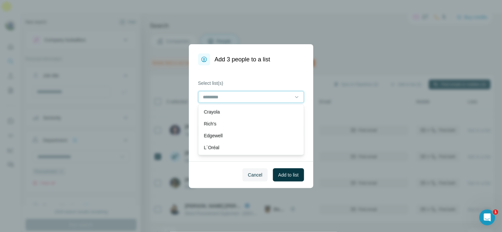
click at [246, 97] on input at bounding box center [246, 97] width 89 height 7
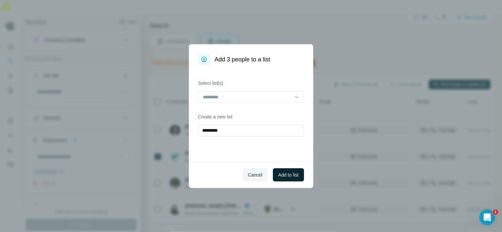
click at [273, 176] on button "Add to list" at bounding box center [288, 175] width 31 height 13
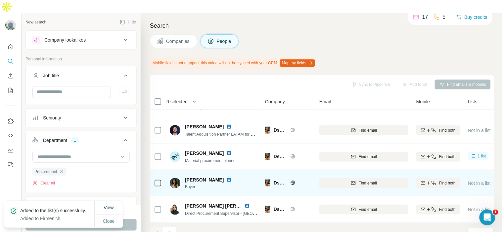
click at [226, 178] on img at bounding box center [228, 180] width 5 height 5
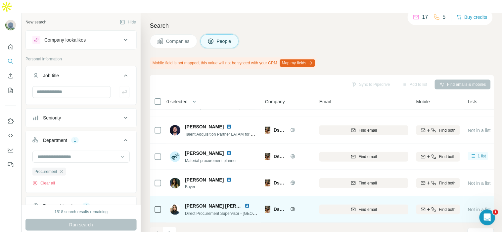
click at [247, 204] on img at bounding box center [246, 206] width 5 height 5
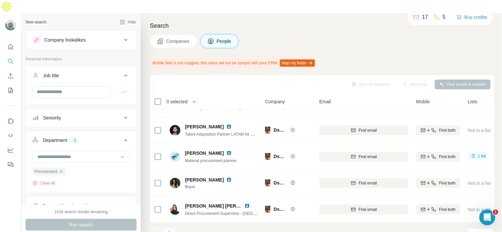
click at [168, 230] on icon "Navigate to next page" at bounding box center [169, 233] width 7 height 7
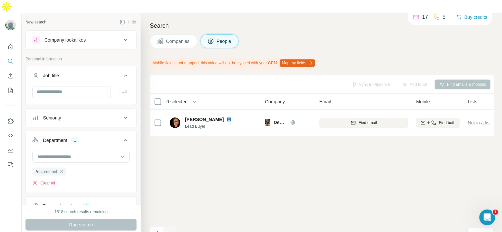
scroll to position [0, 0]
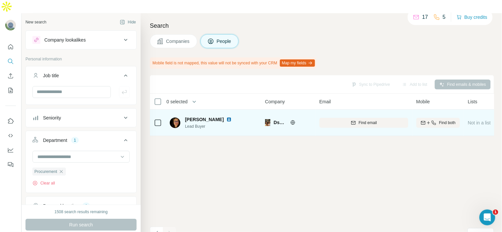
click at [226, 117] on img at bounding box center [228, 119] width 5 height 5
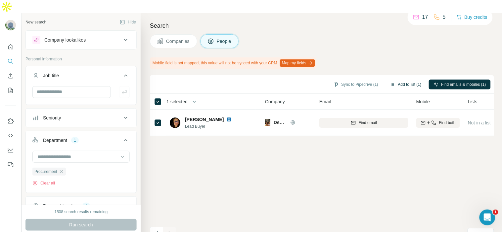
click at [398, 80] on button "Add to list (1)" at bounding box center [405, 85] width 41 height 10
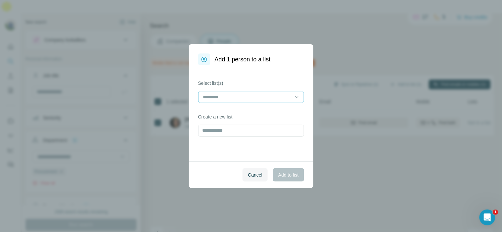
click at [229, 97] on input at bounding box center [246, 97] width 89 height 7
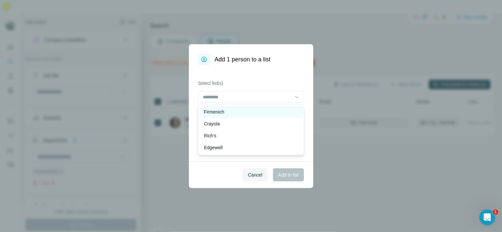
click at [270, 114] on div "Firmenich" at bounding box center [251, 112] width 95 height 7
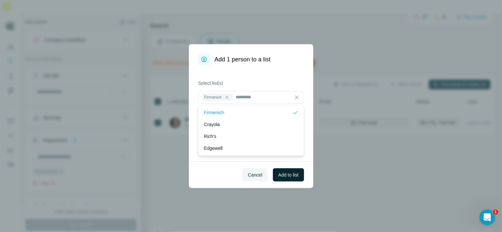
click at [295, 176] on span "Add to list" at bounding box center [288, 175] width 20 height 7
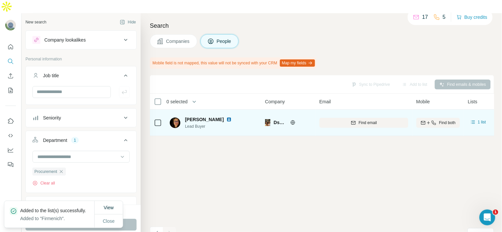
click at [226, 117] on img at bounding box center [228, 119] width 5 height 5
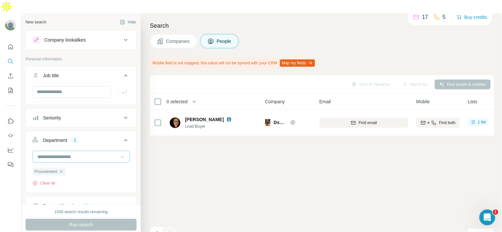
click at [119, 151] on div at bounding box center [122, 157] width 7 height 12
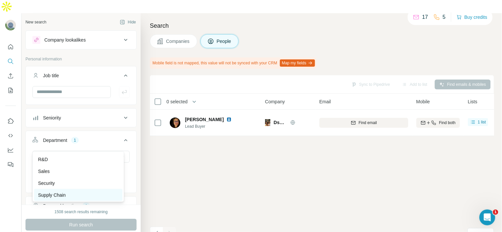
click at [98, 190] on div "Supply Chain" at bounding box center [78, 195] width 88 height 12
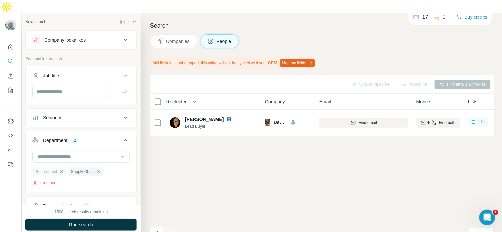
click at [62, 169] on icon "button" at bounding box center [61, 171] width 5 height 5
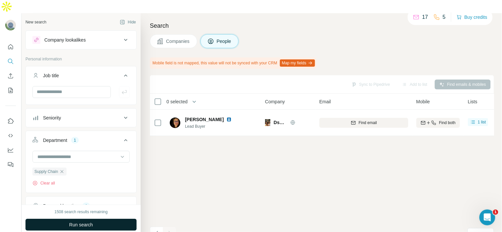
click at [116, 219] on button "Run search" at bounding box center [80, 225] width 111 height 12
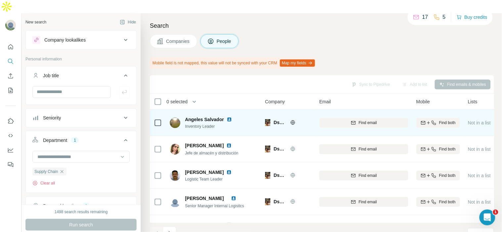
click at [229, 117] on img at bounding box center [229, 119] width 5 height 5
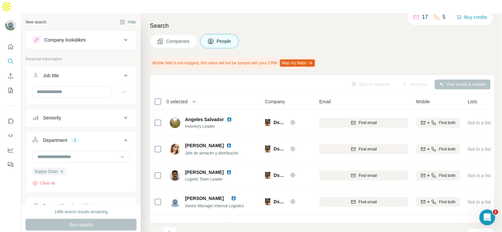
drag, startPoint x: 161, startPoint y: 109, endPoint x: 358, endPoint y: 43, distance: 207.7
click at [358, 43] on div "Search Companies People Mobile field is not mapped, this value will not be sync…" at bounding box center [321, 129] width 361 height 232
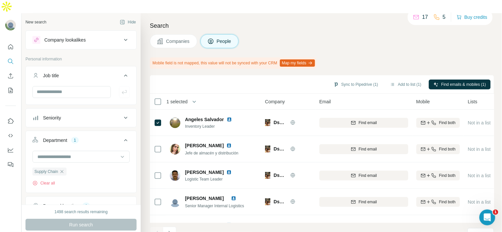
click at [393, 79] on div "Sync to Pipedrive (1) Add to list (1) Find emails & mobiles (1)" at bounding box center [321, 85] width 337 height 12
drag, startPoint x: 394, startPoint y: 66, endPoint x: 402, endPoint y: 69, distance: 8.2
click at [402, 80] on button "Add to list (1)" at bounding box center [405, 85] width 41 height 10
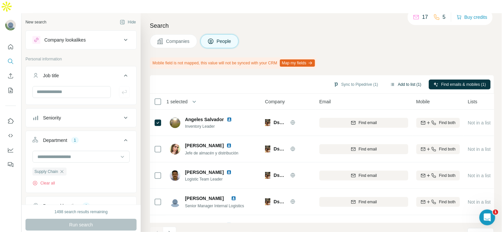
click at [402, 80] on button "Add to list (1)" at bounding box center [405, 85] width 41 height 10
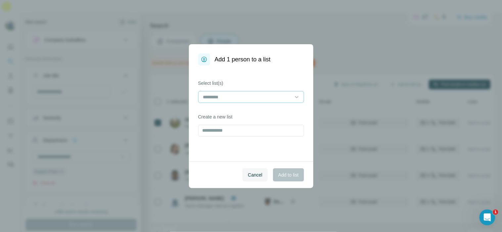
click at [236, 95] on input at bounding box center [246, 97] width 89 height 7
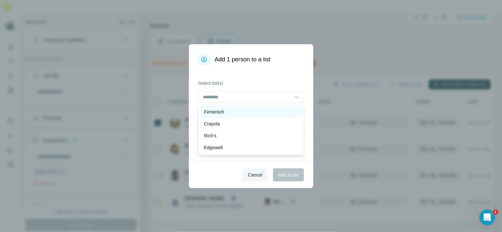
click at [237, 107] on div "Firmenich" at bounding box center [251, 112] width 103 height 12
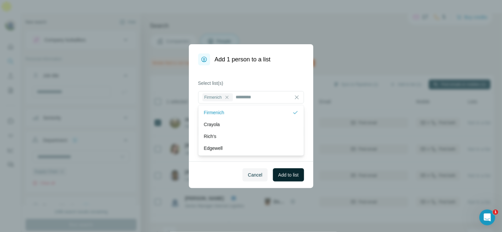
click at [288, 179] on button "Add to list" at bounding box center [288, 175] width 31 height 13
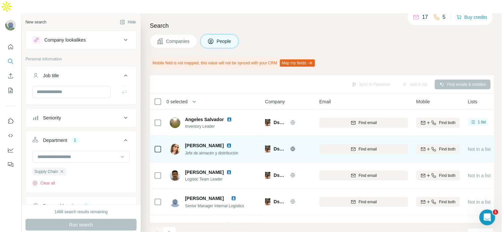
click at [231, 143] on img at bounding box center [228, 145] width 5 height 5
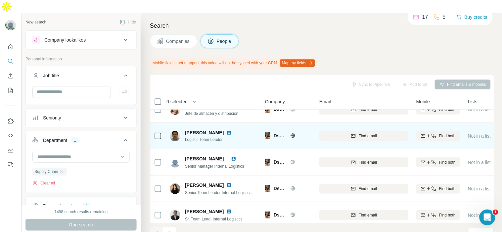
scroll to position [40, 0]
click at [226, 130] on img at bounding box center [228, 132] width 5 height 5
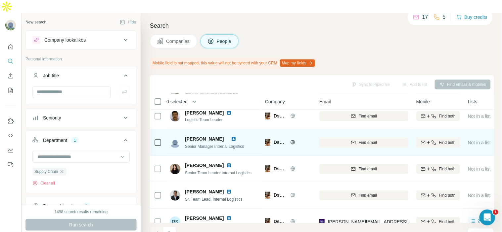
scroll to position [76, 0]
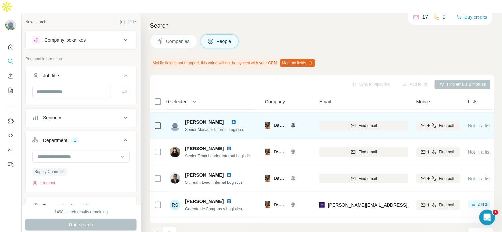
click at [236, 120] on img at bounding box center [233, 122] width 5 height 5
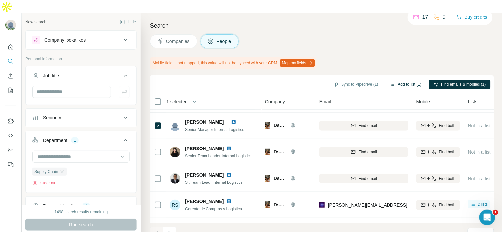
click at [398, 80] on button "Add to list (1)" at bounding box center [405, 85] width 41 height 10
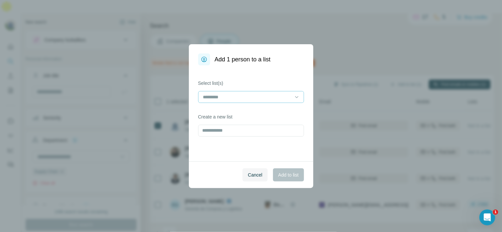
click at [279, 98] on input at bounding box center [246, 97] width 89 height 7
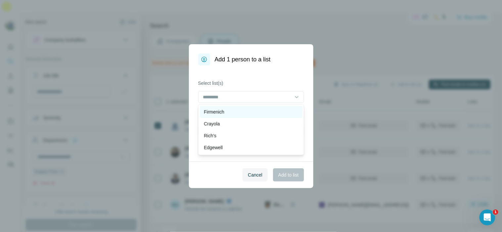
click at [260, 114] on div "Firmenich" at bounding box center [251, 112] width 95 height 7
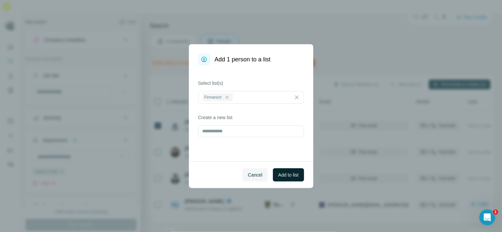
click at [295, 171] on button "Add to list" at bounding box center [288, 175] width 31 height 13
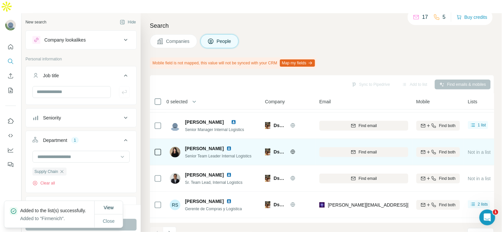
click at [226, 146] on img at bounding box center [228, 148] width 5 height 5
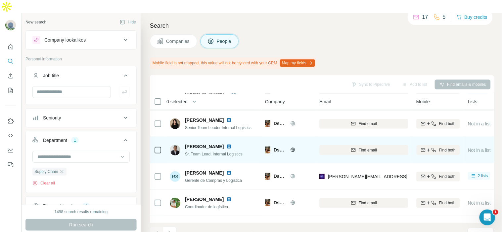
scroll to position [113, 0]
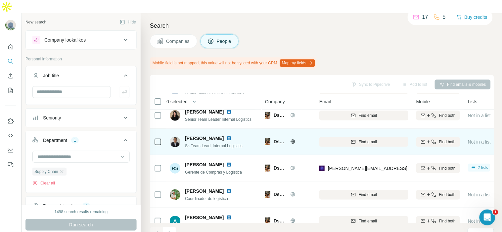
click at [226, 136] on img at bounding box center [228, 138] width 5 height 5
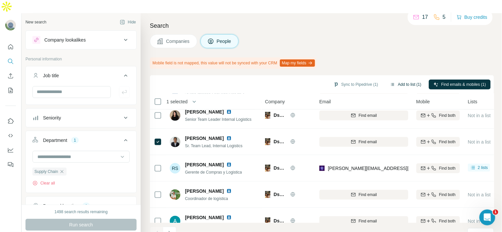
click at [418, 80] on button "Add to list (1)" at bounding box center [405, 85] width 41 height 10
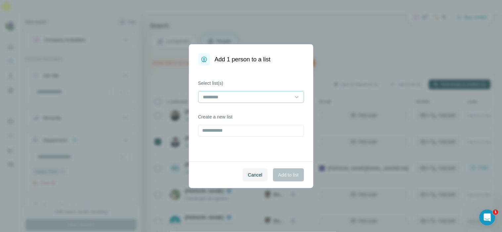
click at [241, 92] on div at bounding box center [246, 97] width 89 height 11
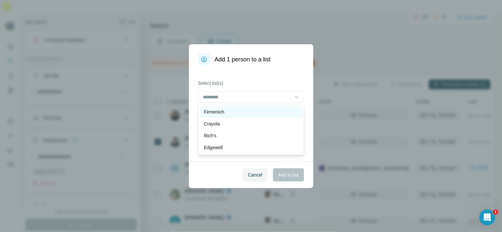
click at [244, 107] on div "Firmenich" at bounding box center [251, 112] width 103 height 12
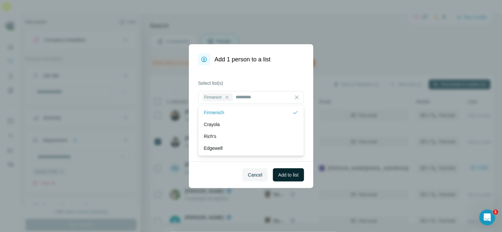
click at [286, 171] on button "Add to list" at bounding box center [288, 175] width 31 height 13
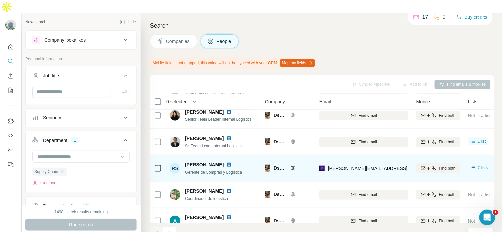
click at [226, 162] on img at bounding box center [228, 164] width 5 height 5
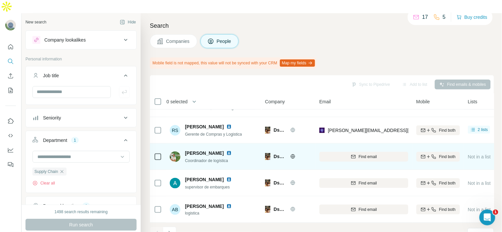
click at [239, 150] on div "Alejandro Almaraz Torres" at bounding box center [212, 153] width 55 height 7
click at [231, 151] on img at bounding box center [228, 153] width 5 height 5
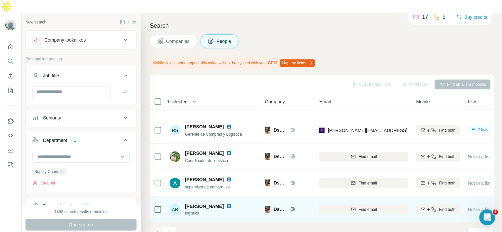
click at [230, 204] on img at bounding box center [228, 206] width 5 height 5
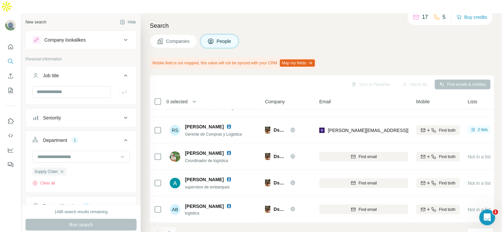
click at [169, 231] on icon "Navigate to next page" at bounding box center [169, 233] width 2 height 4
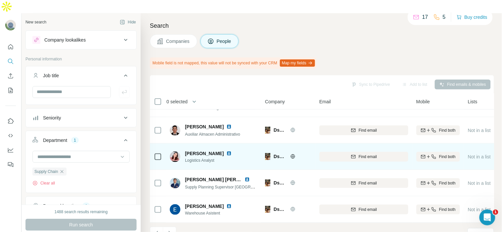
click at [231, 151] on img at bounding box center [228, 153] width 5 height 5
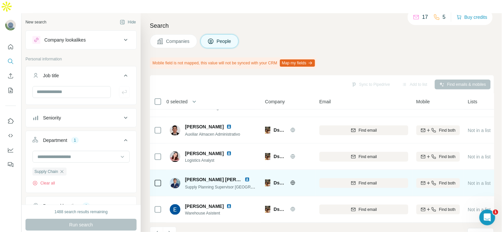
click at [246, 177] on img at bounding box center [246, 179] width 5 height 5
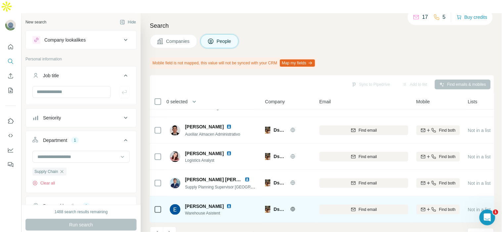
click at [226, 204] on img at bounding box center [228, 206] width 5 height 5
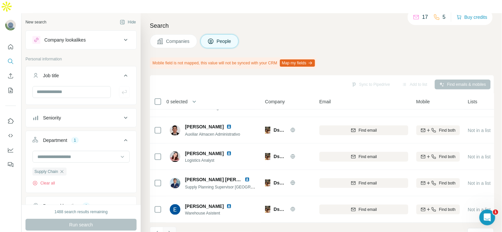
click at [173, 230] on icon "Navigate to next page" at bounding box center [169, 233] width 7 height 7
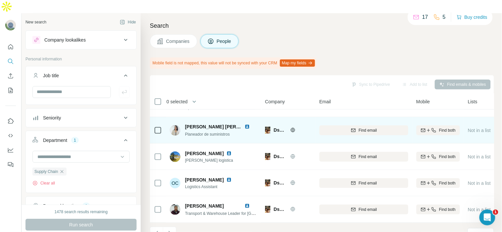
click at [247, 124] on img at bounding box center [246, 126] width 5 height 5
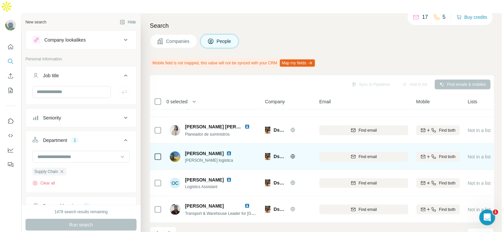
click at [231, 151] on img at bounding box center [228, 153] width 5 height 5
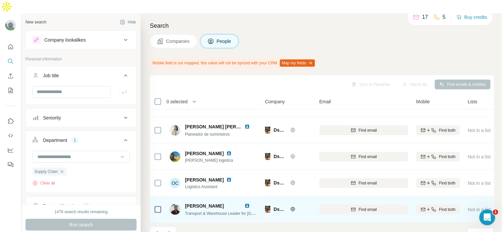
click at [246, 204] on img at bounding box center [246, 206] width 5 height 5
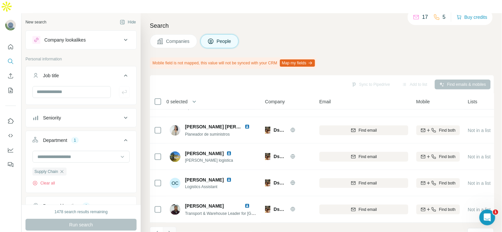
click at [168, 230] on icon "Navigate to next page" at bounding box center [169, 233] width 7 height 7
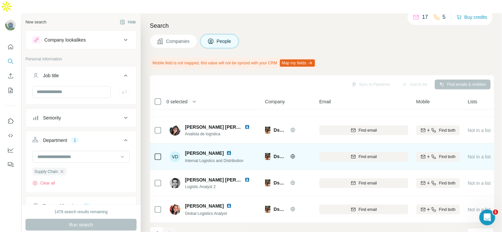
scroll to position [128, 0]
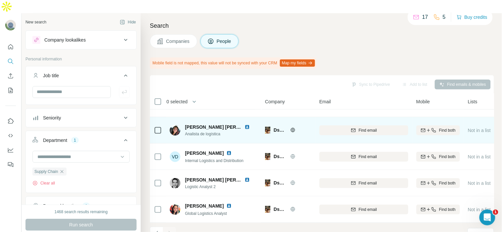
click at [245, 125] on img at bounding box center [246, 127] width 5 height 5
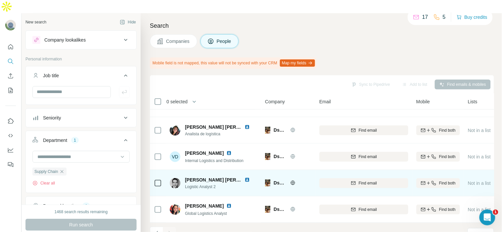
click at [247, 178] on img at bounding box center [246, 180] width 5 height 5
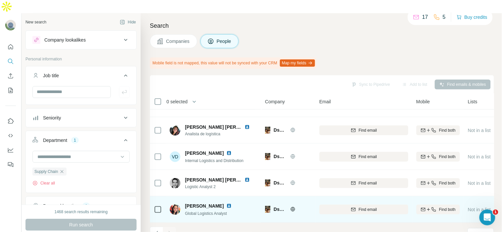
click at [226, 204] on img at bounding box center [228, 206] width 5 height 5
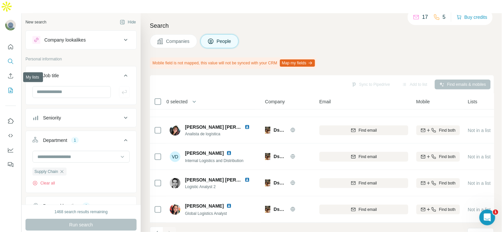
click at [10, 88] on icon "My lists" at bounding box center [11, 90] width 4 height 5
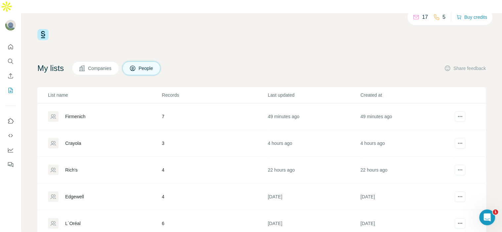
click at [84, 111] on div "Firmenich" at bounding box center [104, 116] width 113 height 11
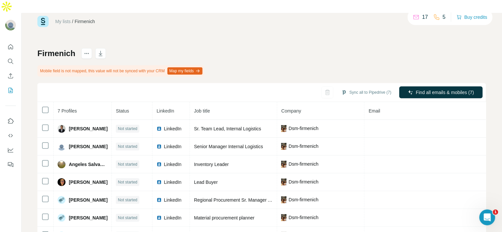
scroll to position [21, 0]
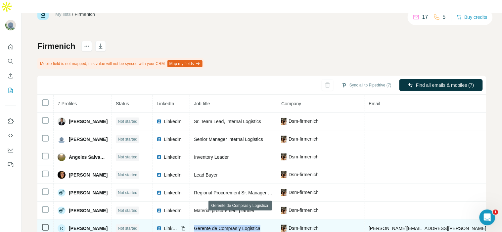
drag, startPoint x: 275, startPoint y: 218, endPoint x: 199, endPoint y: 218, distance: 75.4
click at [199, 220] on td "Gerente de Compras y Logistica" at bounding box center [233, 229] width 87 height 18
copy span "Gerente de Compras y Logistica"
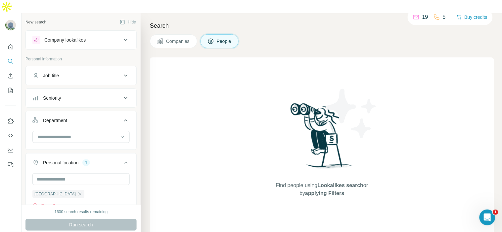
scroll to position [40, 0]
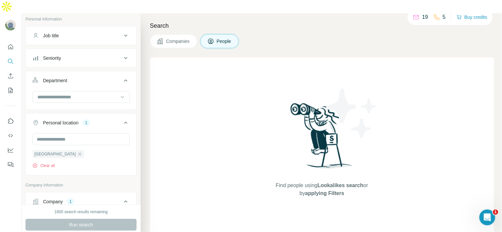
click at [84, 32] on div "Job title" at bounding box center [76, 35] width 89 height 7
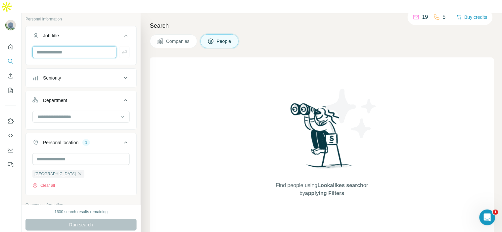
click at [87, 46] on input "text" at bounding box center [74, 52] width 84 height 12
paste input "**********"
type input "**********"
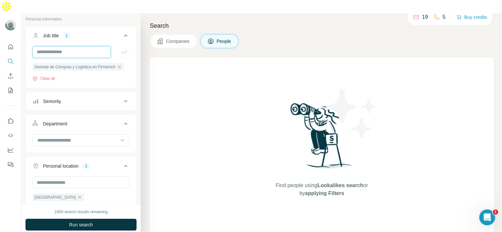
scroll to position [0, 0]
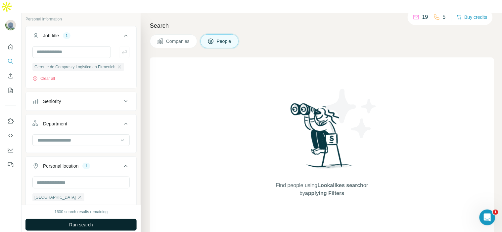
click at [79, 222] on span "Run search" at bounding box center [81, 225] width 24 height 7
